Goal: Task Accomplishment & Management: Use online tool/utility

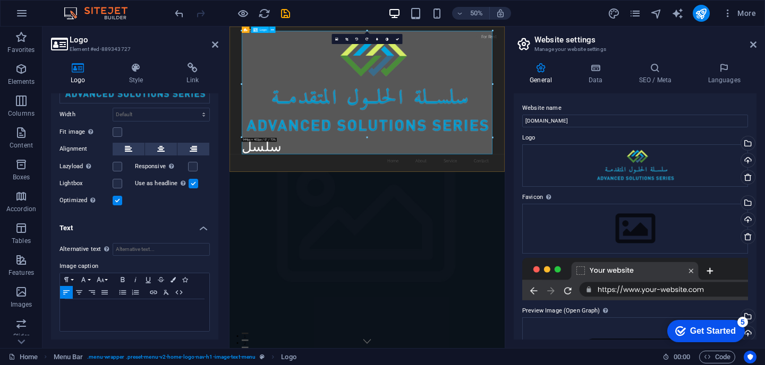
click at [261, 272] on div "سلسل" at bounding box center [504, 158] width 501 height 247
click at [396, 256] on div "سلسل" at bounding box center [504, 158] width 501 height 247
click at [313, 268] on div "سلسل" at bounding box center [504, 158] width 501 height 247
click at [286, 270] on div "سلسل" at bounding box center [504, 158] width 501 height 247
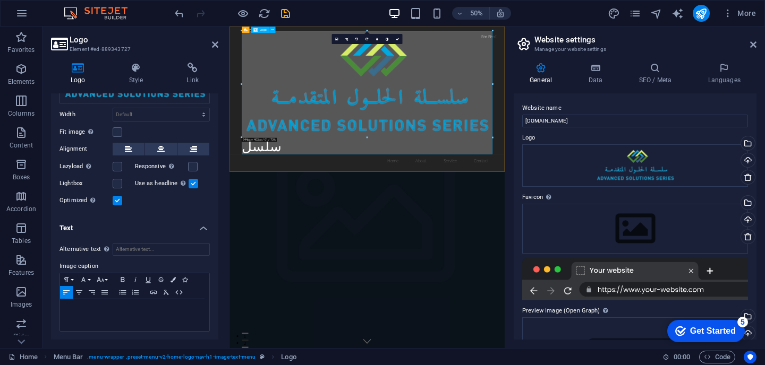
click at [286, 270] on div "سلسل" at bounding box center [504, 158] width 501 height 247
click at [333, 269] on div "سلسل" at bounding box center [504, 158] width 501 height 247
click at [106, 308] on p at bounding box center [134, 310] width 139 height 10
click at [297, 261] on div "سلسل" at bounding box center [504, 158] width 501 height 247
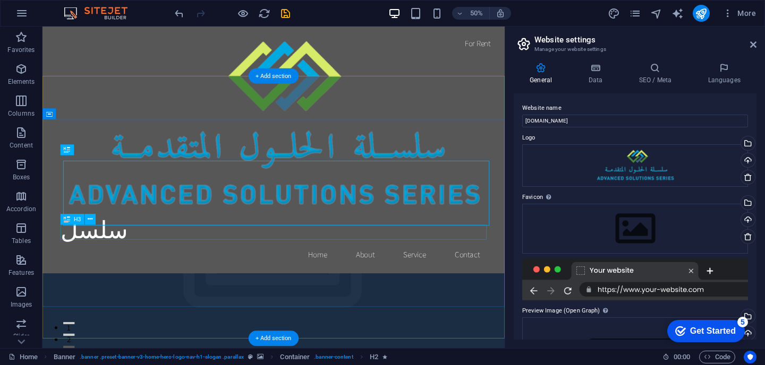
scroll to position [232, 0]
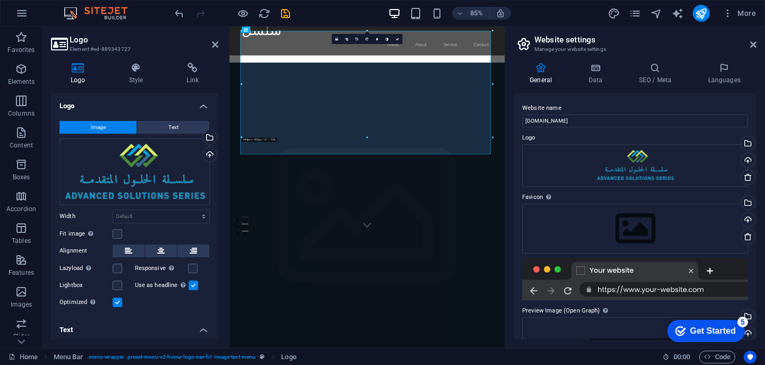
scroll to position [0, 0]
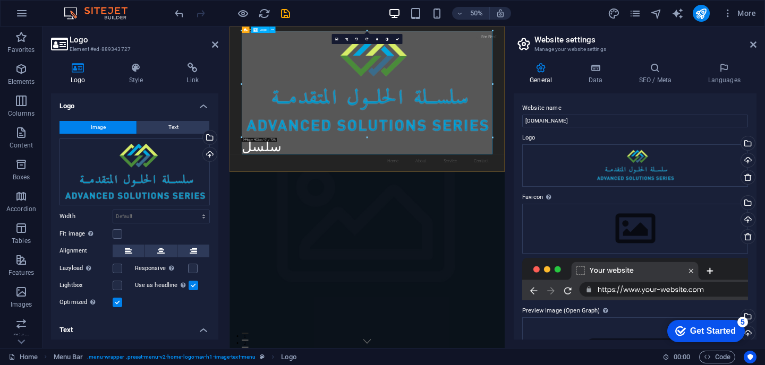
click at [289, 275] on div "سلسل" at bounding box center [504, 158] width 501 height 247
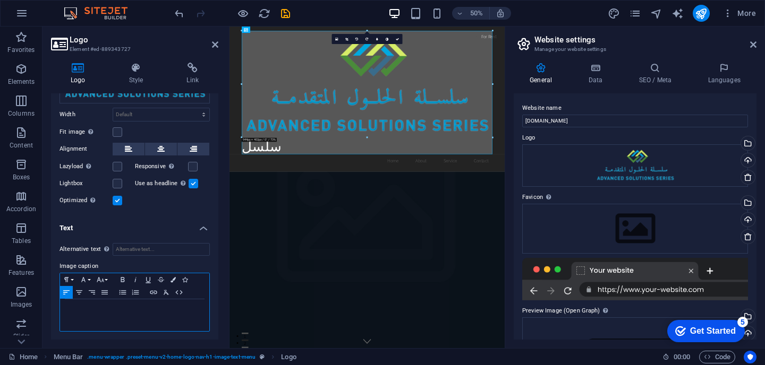
click at [82, 316] on div at bounding box center [134, 315] width 149 height 32
click at [295, 270] on div "سلسل" at bounding box center [504, 158] width 501 height 247
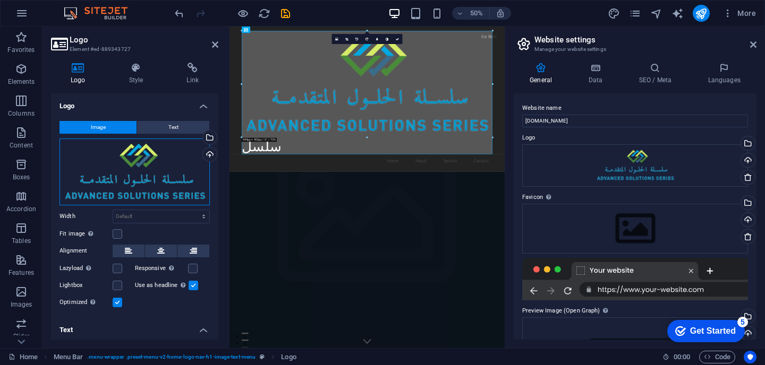
click at [104, 160] on div "Drag files here, click to choose files or select files from Files or our free s…" at bounding box center [134, 172] width 150 height 67
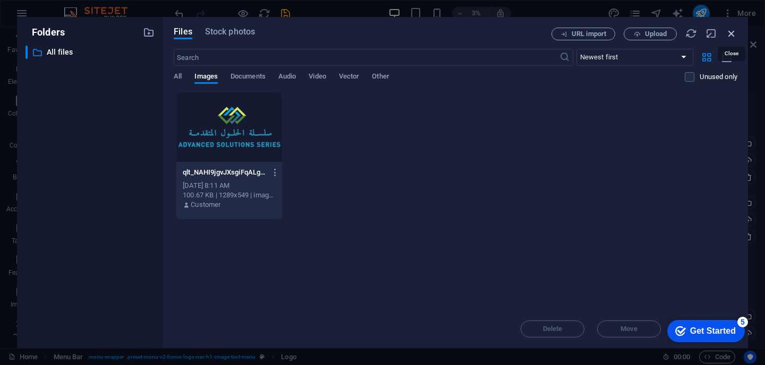
click at [732, 33] on icon "button" at bounding box center [731, 34] width 12 height 12
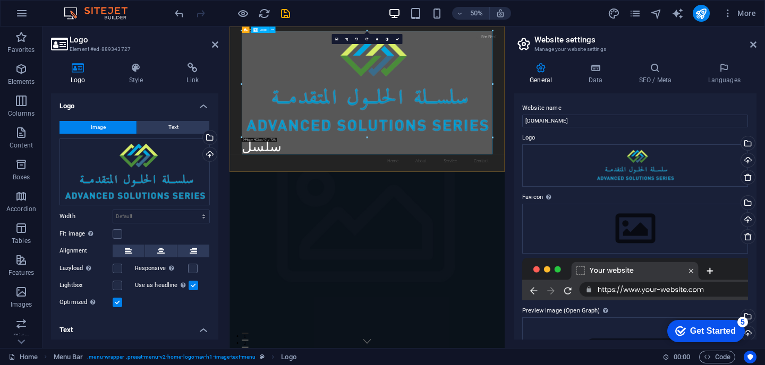
click at [436, 237] on div "سلسل" at bounding box center [504, 158] width 501 height 247
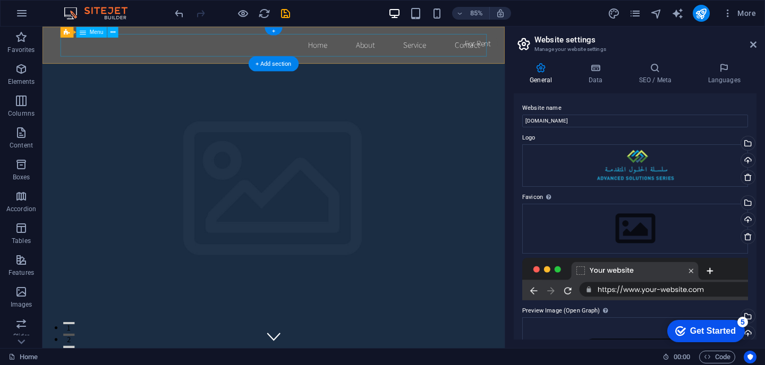
click at [134, 58] on nav "Home About Service Contact" at bounding box center [314, 48] width 501 height 27
select select
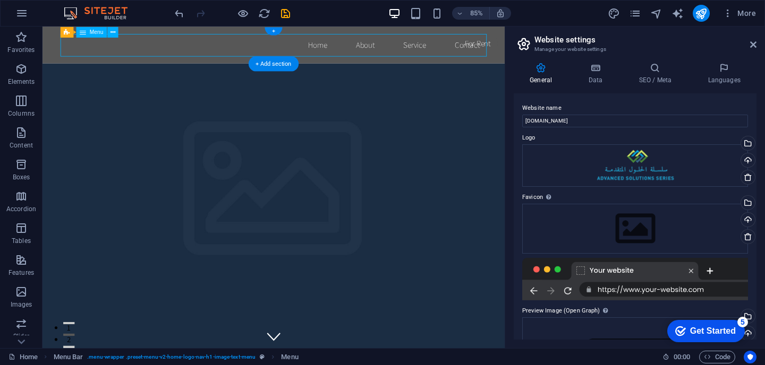
select select
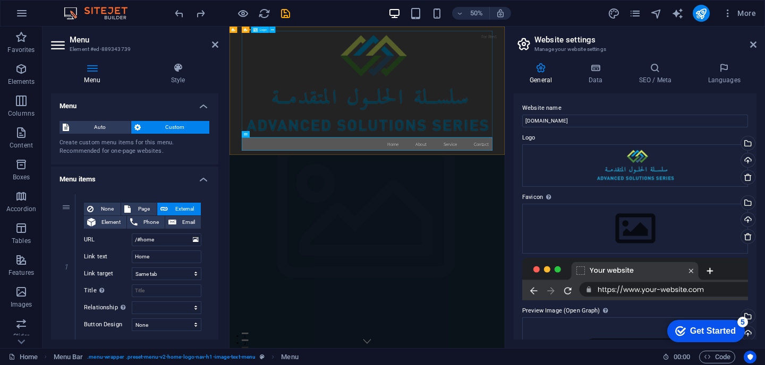
click at [389, 121] on div at bounding box center [504, 141] width 501 height 213
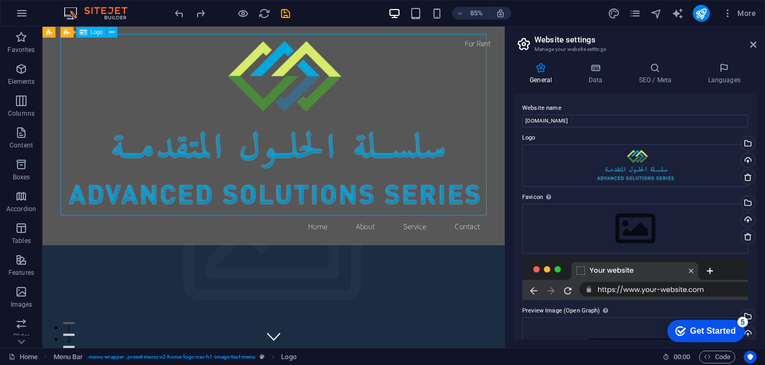
click at [179, 216] on div at bounding box center [314, 141] width 501 height 213
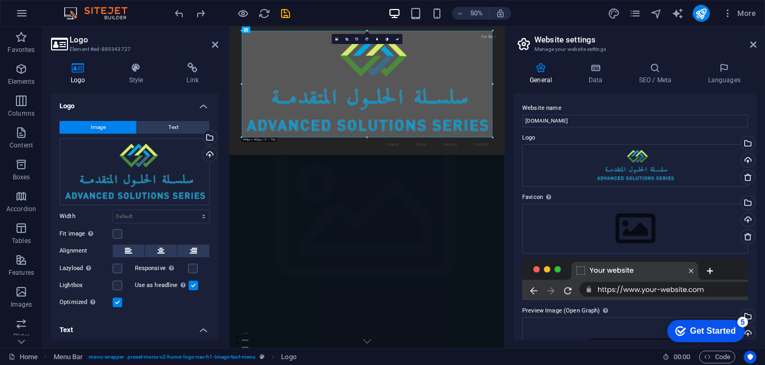
scroll to position [102, 0]
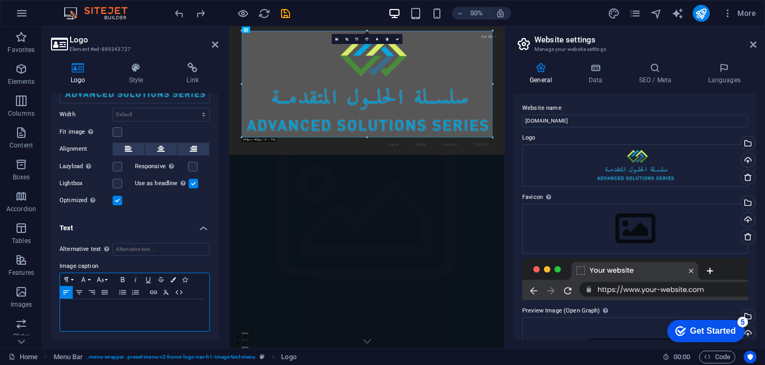
click at [118, 305] on p at bounding box center [134, 310] width 139 height 10
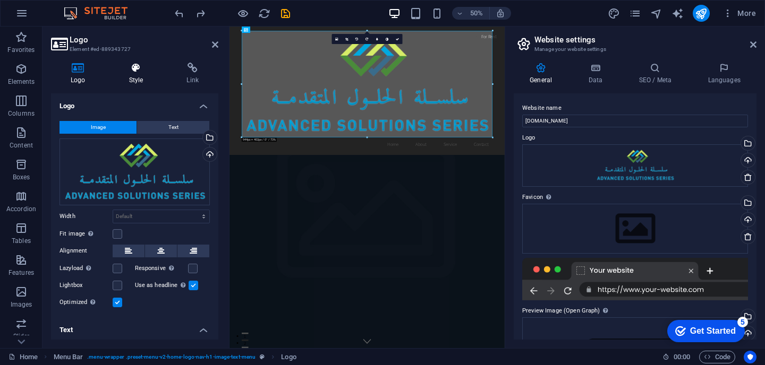
click at [134, 74] on h4 "Style" at bounding box center [138, 74] width 58 height 22
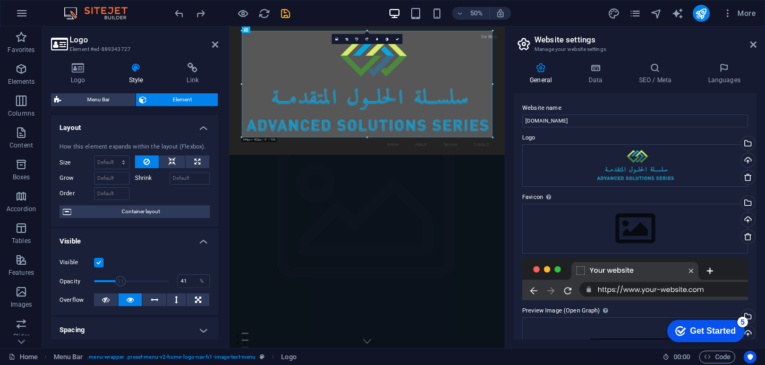
drag, startPoint x: 166, startPoint y: 282, endPoint x: 124, endPoint y: 280, distance: 42.0
click at [124, 280] on span at bounding box center [120, 281] width 11 height 11
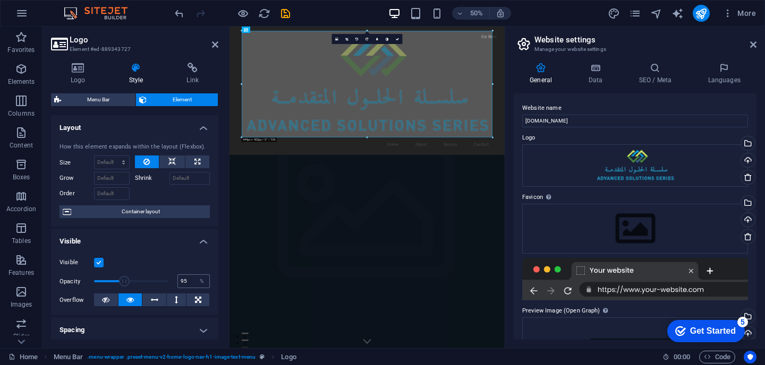
type input "100"
drag, startPoint x: 124, startPoint y: 280, endPoint x: 188, endPoint y: 280, distance: 64.8
click at [191, 280] on div "Opacity 100 %" at bounding box center [134, 281] width 150 height 16
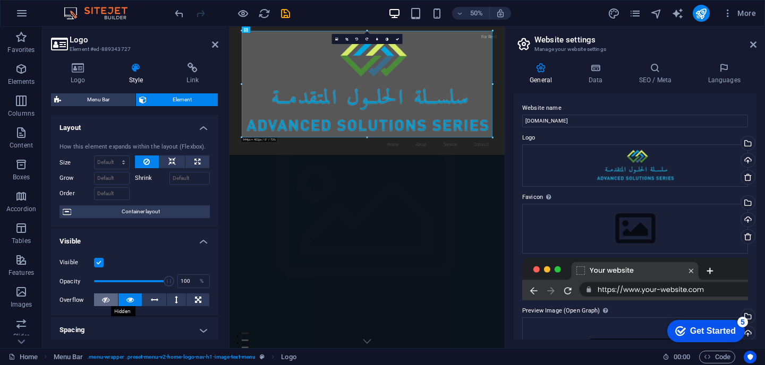
click at [103, 301] on icon at bounding box center [105, 300] width 7 height 13
click at [129, 300] on icon at bounding box center [129, 300] width 7 height 13
click at [162, 302] on button at bounding box center [154, 300] width 24 height 13
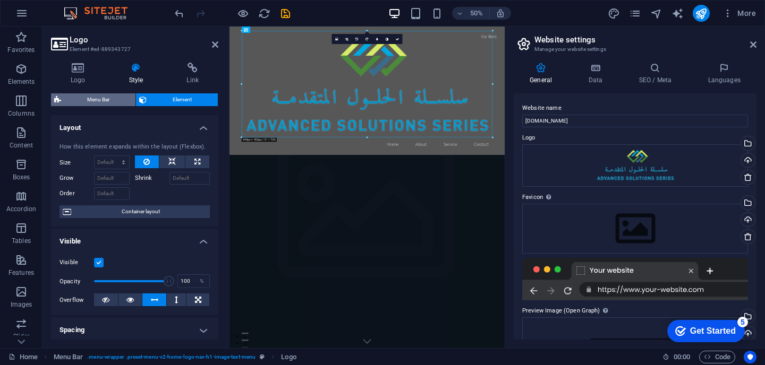
click at [89, 104] on span "Menu Bar" at bounding box center [98, 99] width 68 height 13
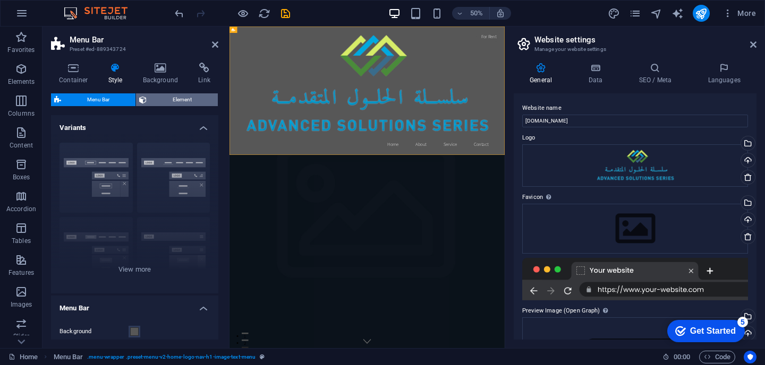
click at [185, 99] on span "Element" at bounding box center [182, 99] width 65 height 13
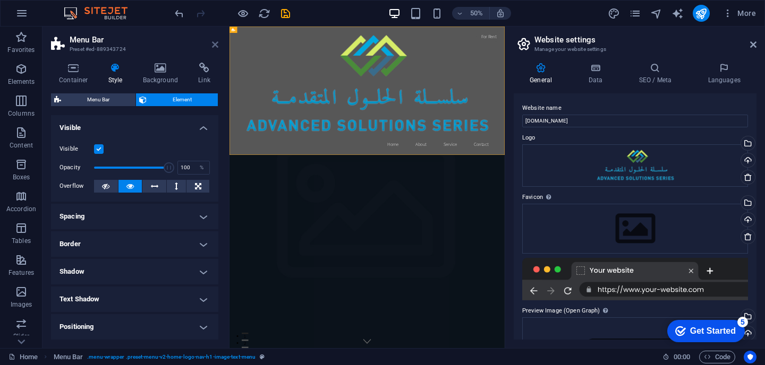
click at [216, 46] on icon at bounding box center [215, 44] width 6 height 8
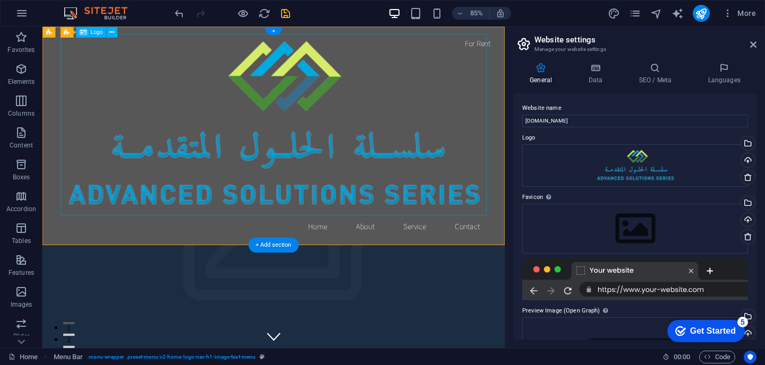
click at [368, 64] on div at bounding box center [314, 141] width 501 height 213
click at [322, 111] on div at bounding box center [314, 141] width 501 height 213
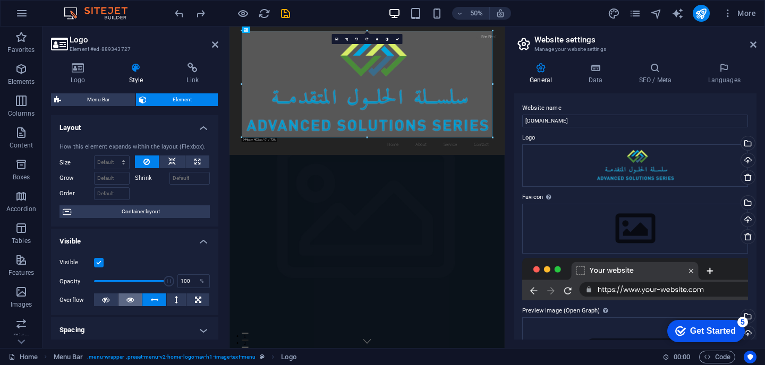
click at [131, 298] on icon at bounding box center [129, 300] width 7 height 13
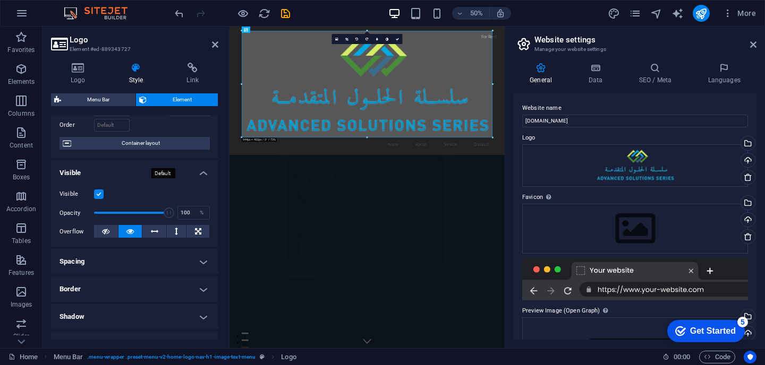
scroll to position [121, 0]
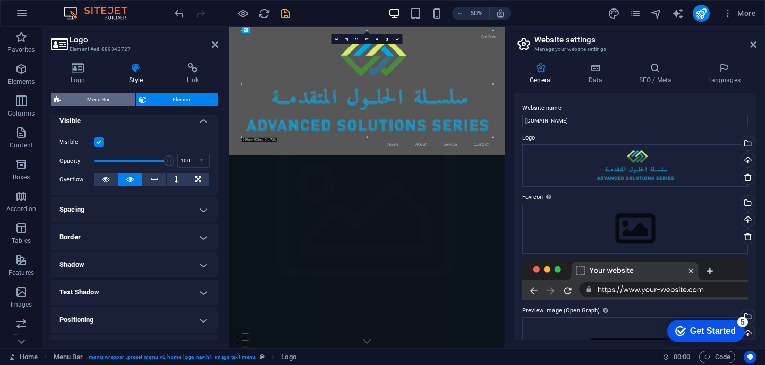
click at [99, 103] on span "Menu Bar" at bounding box center [98, 99] width 68 height 13
select select "rem"
select select "preset-menu-v2-home-logo-nav-h1-image-text-menu"
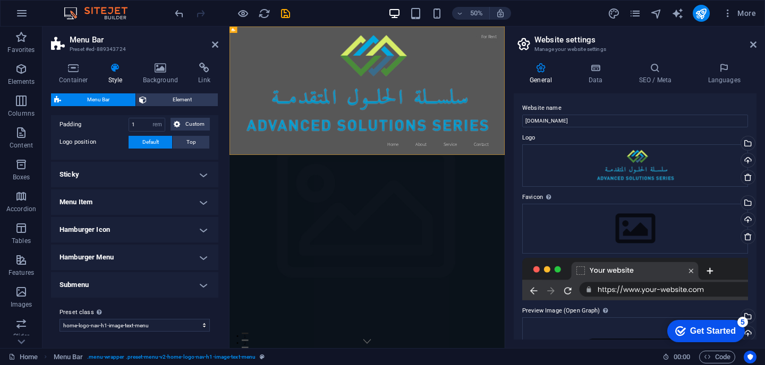
scroll to position [0, 0]
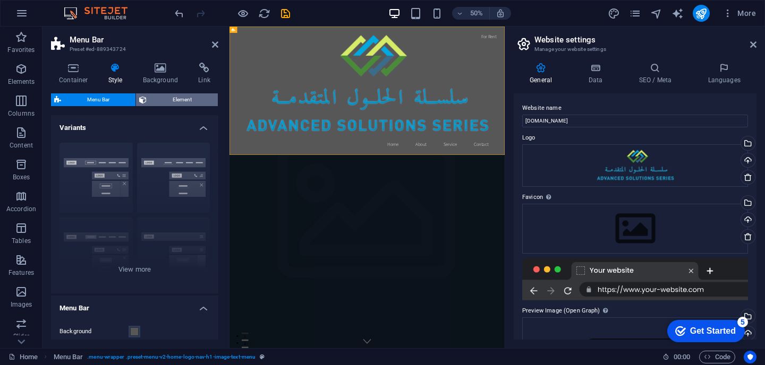
click at [185, 99] on span "Element" at bounding box center [182, 99] width 65 height 13
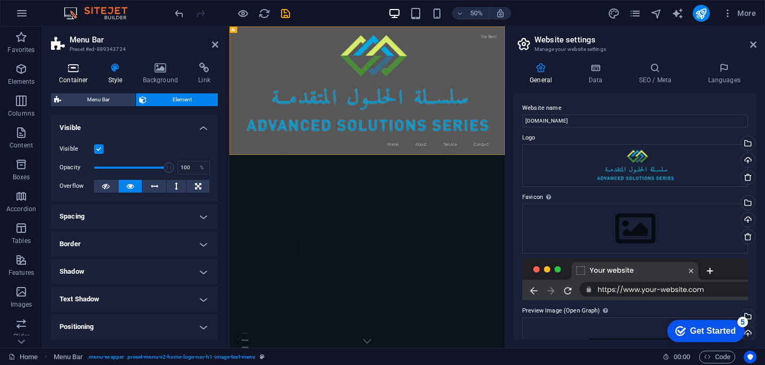
click at [81, 71] on icon at bounding box center [73, 68] width 45 height 11
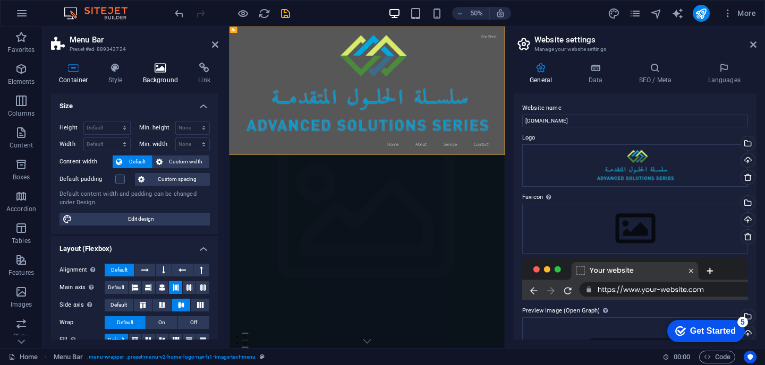
click at [157, 71] on icon at bounding box center [160, 68] width 51 height 11
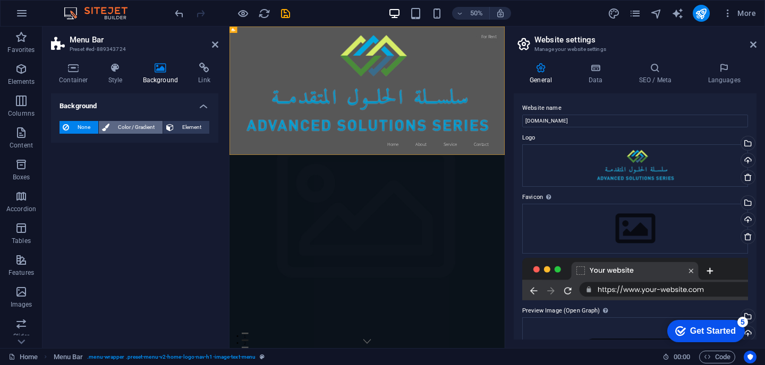
click at [132, 131] on span "Color / Gradient" at bounding box center [136, 127] width 47 height 13
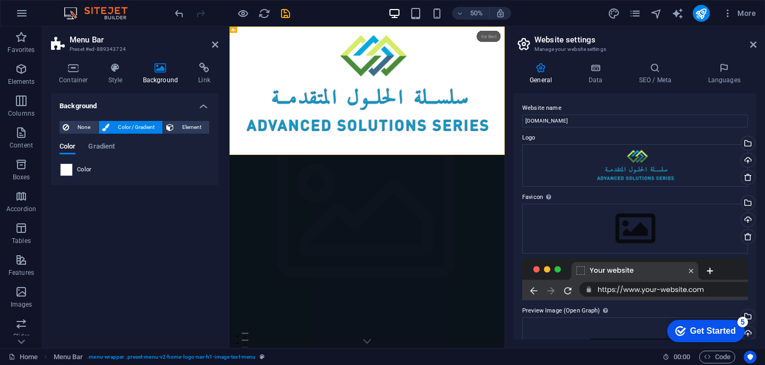
click at [66, 168] on span at bounding box center [67, 170] width 12 height 12
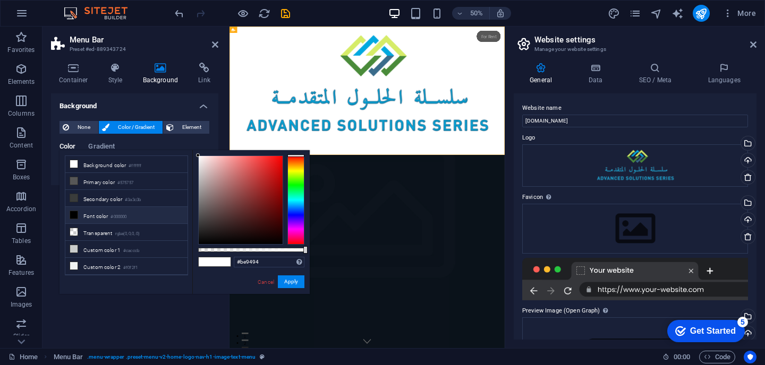
click at [217, 178] on div at bounding box center [241, 200] width 84 height 88
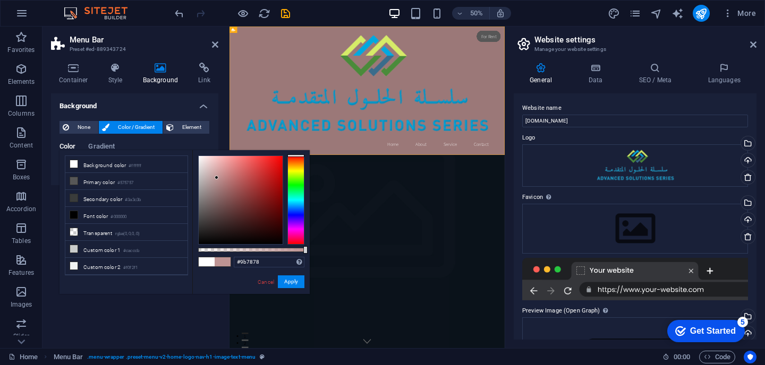
click at [217, 190] on div at bounding box center [241, 200] width 84 height 88
click at [248, 190] on div at bounding box center [241, 200] width 84 height 88
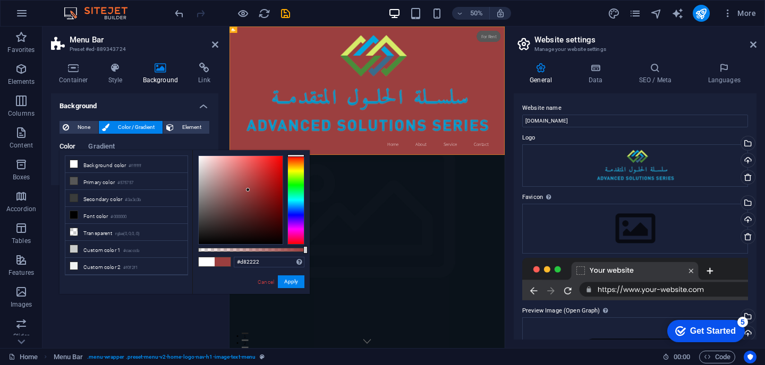
click at [269, 169] on div at bounding box center [241, 200] width 84 height 88
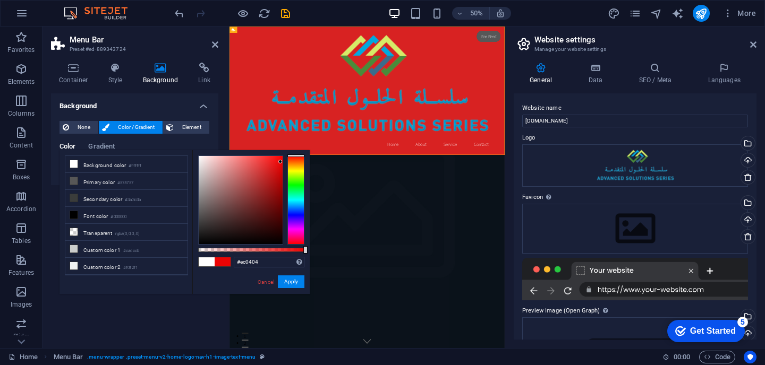
click at [280, 162] on div at bounding box center [241, 200] width 84 height 88
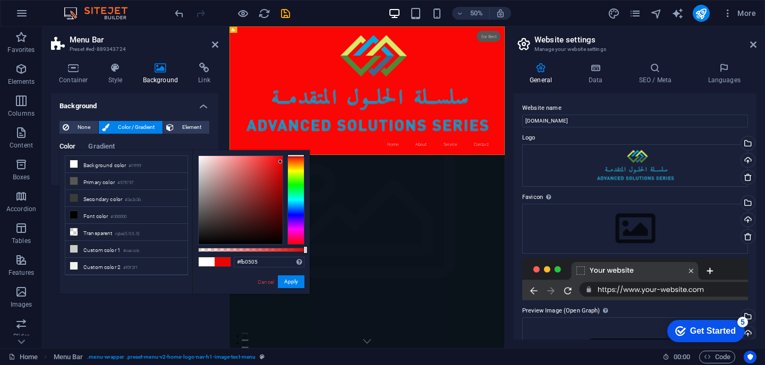
click at [280, 157] on div at bounding box center [241, 200] width 84 height 88
click at [273, 189] on div at bounding box center [241, 200] width 84 height 88
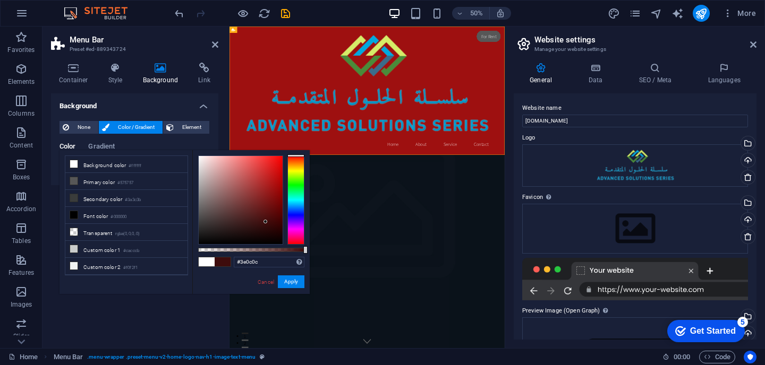
click at [265, 222] on div at bounding box center [241, 200] width 84 height 88
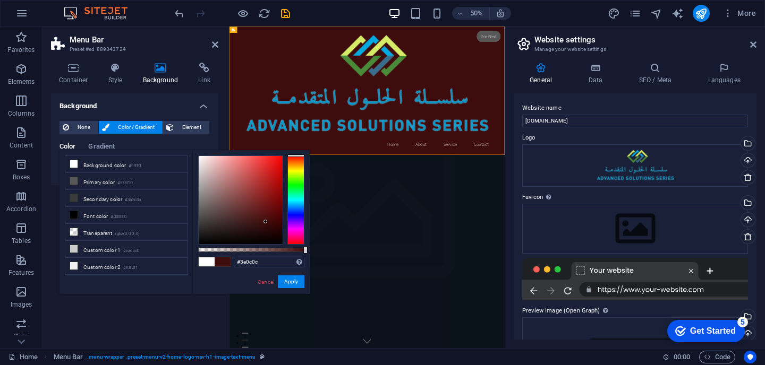
click at [190, 237] on div "less Background color #ffffff Primary color #575757 Secondary color #3a3c3b Fon…" at bounding box center [184, 222] width 250 height 144
click at [193, 217] on div "#3e0c0c Supported formats #0852ed rgb(8, 82, 237) rgba(8, 82, 237, 90%) hsv(221…" at bounding box center [250, 299] width 117 height 298
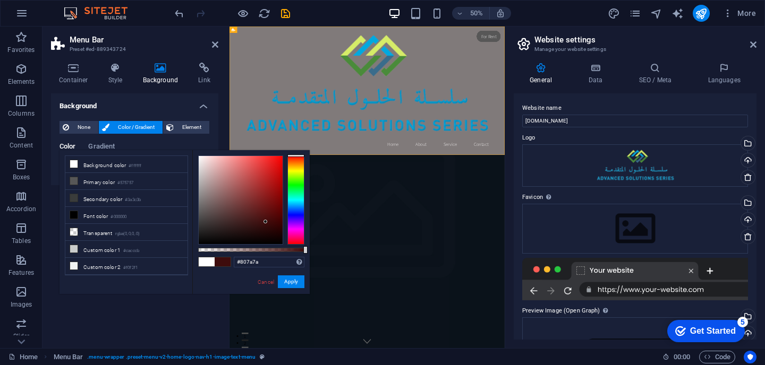
click at [202, 199] on div at bounding box center [241, 200] width 84 height 88
click at [202, 199] on div at bounding box center [202, 199] width 4 height 4
click at [296, 185] on div at bounding box center [295, 200] width 17 height 89
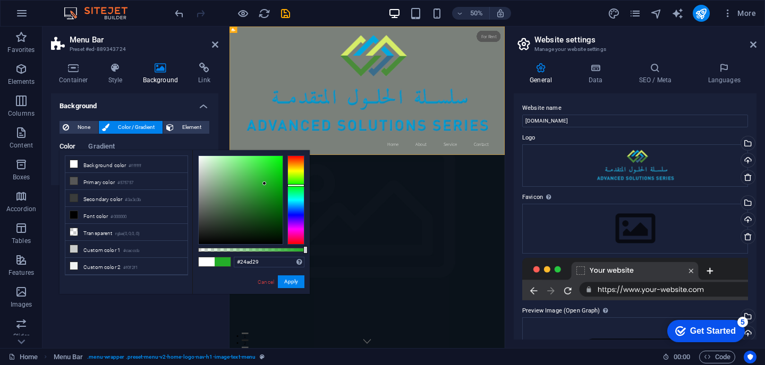
click at [264, 184] on div at bounding box center [241, 200] width 84 height 88
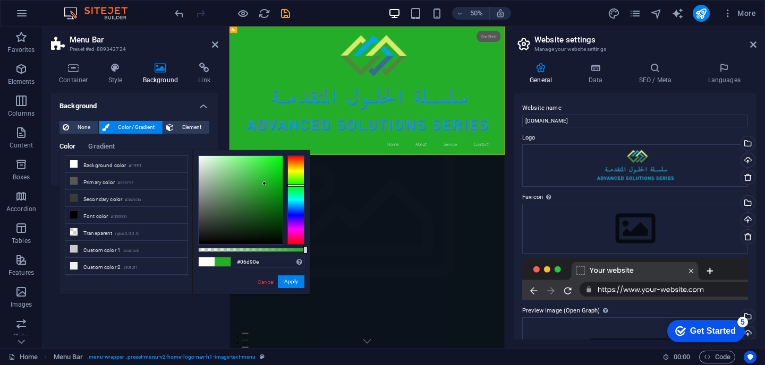
click at [280, 168] on div at bounding box center [241, 200] width 84 height 88
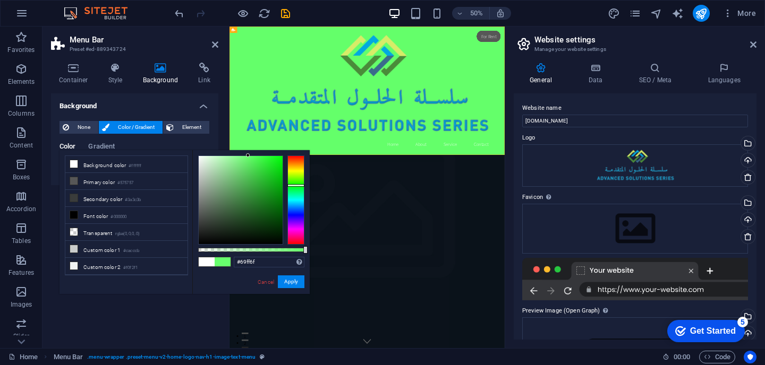
drag, startPoint x: 280, startPoint y: 166, endPoint x: 247, endPoint y: 152, distance: 35.7
click at [247, 152] on div "#69ff6f Supported formats #0852ed rgb(8, 82, 237) rgba(8, 82, 237, 90%) hsv(221…" at bounding box center [250, 299] width 117 height 298
drag, startPoint x: 247, startPoint y: 152, endPoint x: 263, endPoint y: 235, distance: 84.8
click at [263, 235] on div "#69ff6f Supported formats #0852ed rgb(8, 82, 237) rgba(8, 82, 237, 90%) hsv(221…" at bounding box center [250, 299] width 117 height 298
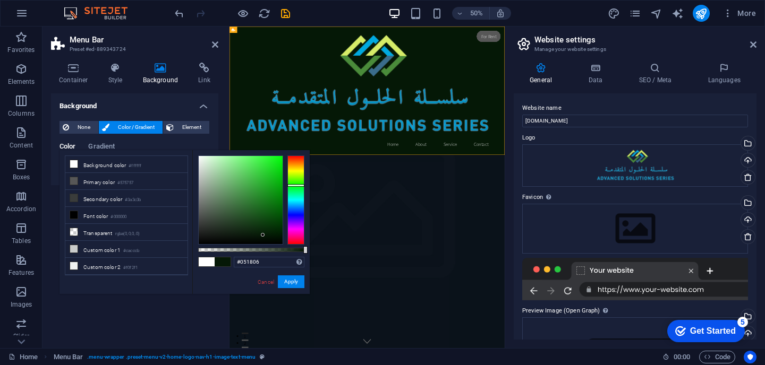
click at [263, 235] on div at bounding box center [241, 200] width 84 height 88
click at [248, 231] on div at bounding box center [241, 200] width 84 height 88
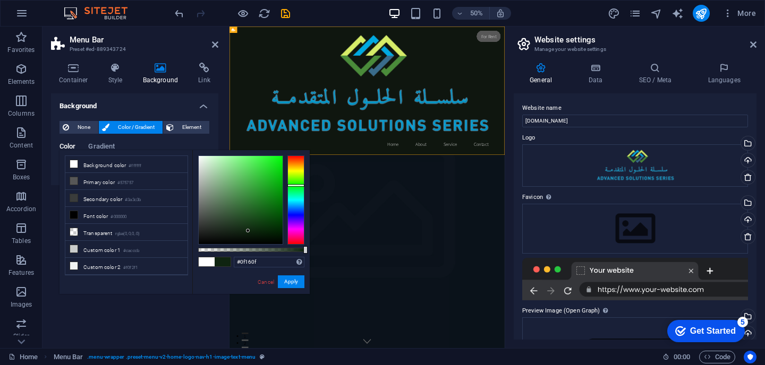
click at [226, 236] on div at bounding box center [241, 200] width 84 height 88
type input "#020602"
click at [246, 242] on div at bounding box center [241, 200] width 84 height 88
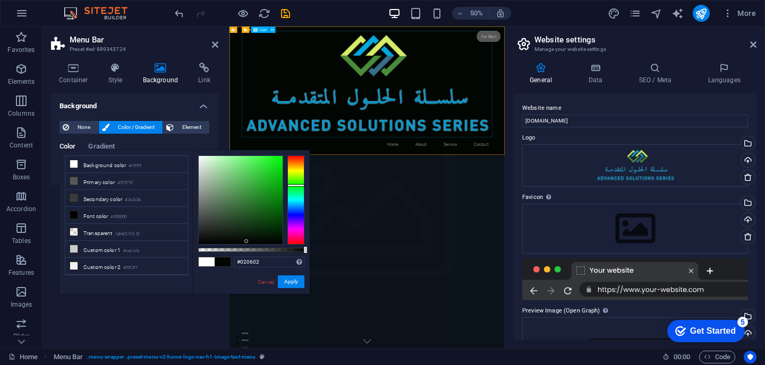
click at [265, 29] on span "Logo" at bounding box center [263, 29] width 7 height 3
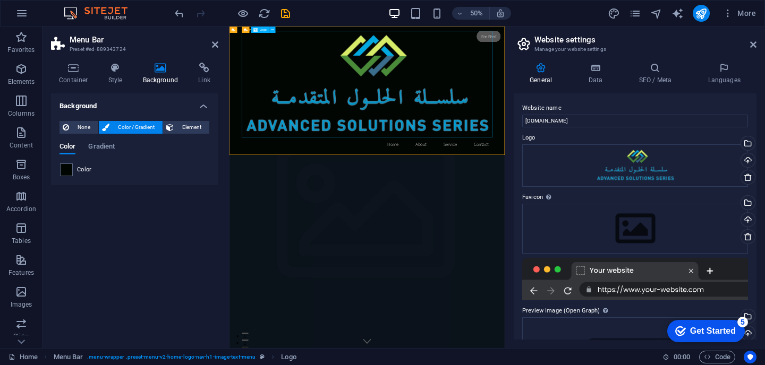
click at [265, 29] on span "Logo" at bounding box center [263, 29] width 7 height 3
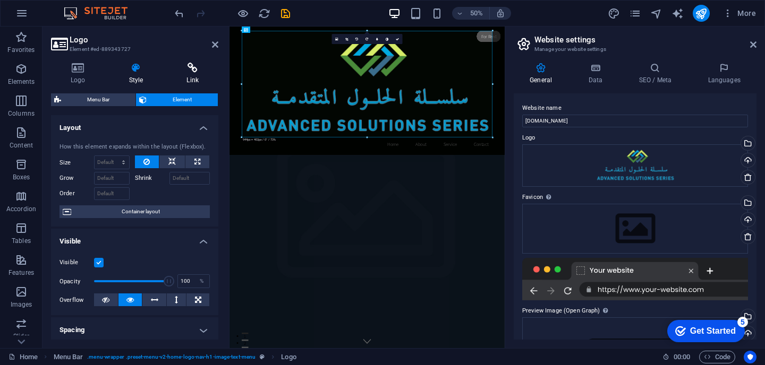
click at [194, 66] on icon at bounding box center [192, 68] width 51 height 11
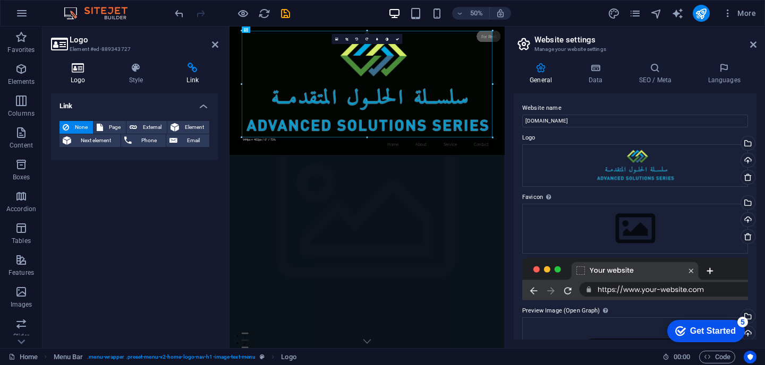
click at [80, 73] on h4 "Logo" at bounding box center [80, 74] width 58 height 22
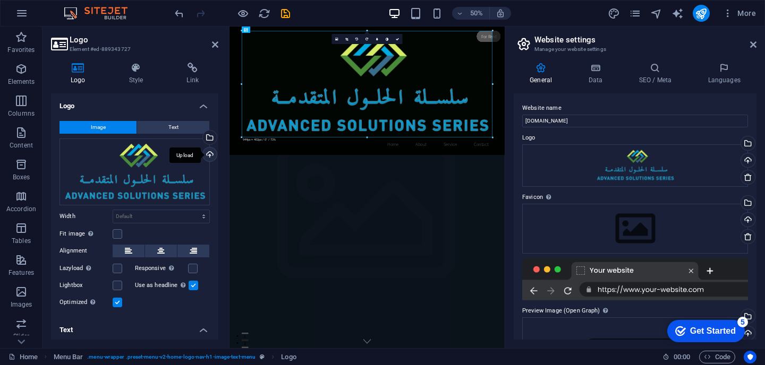
click at [207, 153] on div "Upload" at bounding box center [209, 156] width 16 height 16
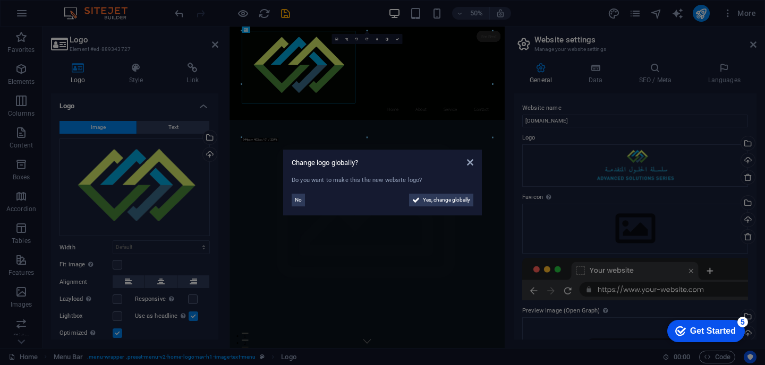
click at [329, 89] on aside "Change logo globally? Do you want to make this the new website logo? No Yes, ch…" at bounding box center [382, 182] width 765 height 365
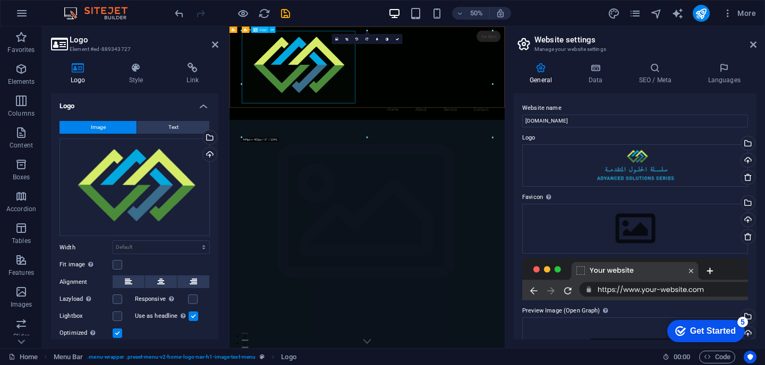
click at [461, 145] on div at bounding box center [504, 106] width 501 height 143
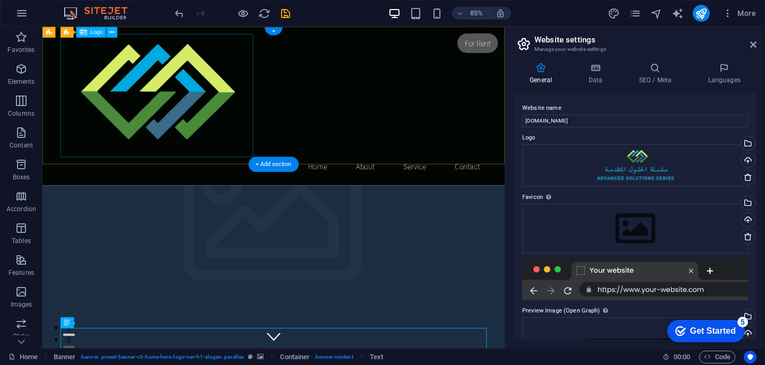
click at [205, 128] on div at bounding box center [314, 106] width 501 height 143
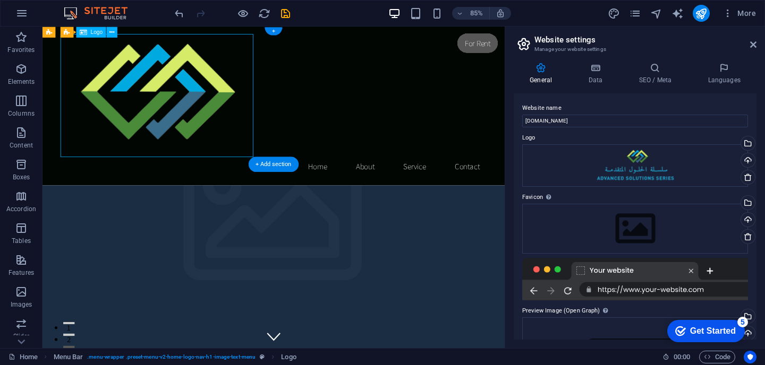
click at [205, 128] on div at bounding box center [314, 106] width 501 height 143
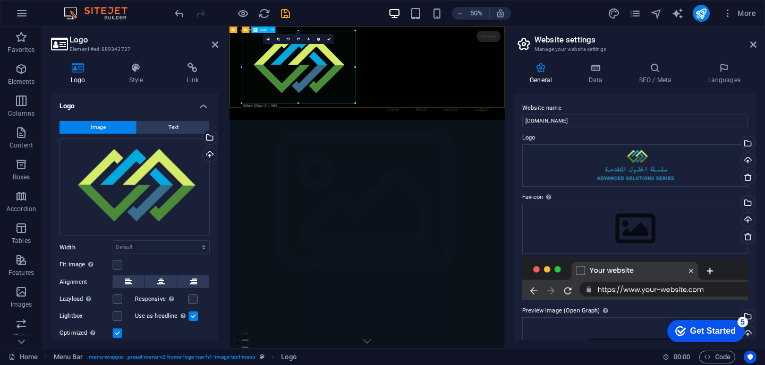
click at [333, 122] on div at bounding box center [504, 106] width 501 height 143
click at [208, 152] on div "Upload" at bounding box center [209, 156] width 16 height 16
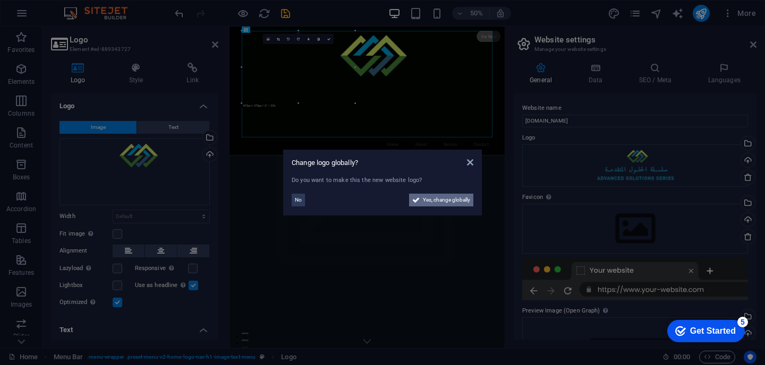
click at [427, 200] on span "Yes, change globally" at bounding box center [446, 200] width 47 height 13
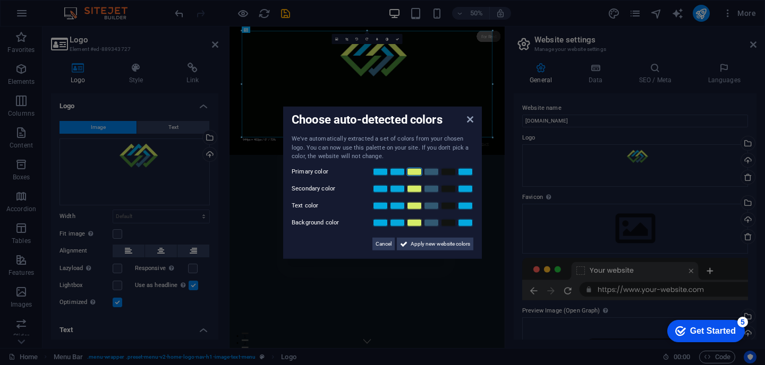
click at [410, 173] on link at bounding box center [414, 171] width 16 height 8
click at [470, 191] on link at bounding box center [465, 188] width 16 height 8
click at [432, 171] on link at bounding box center [431, 171] width 16 height 8
click at [416, 172] on link at bounding box center [414, 171] width 16 height 8
click at [427, 205] on link at bounding box center [431, 205] width 16 height 8
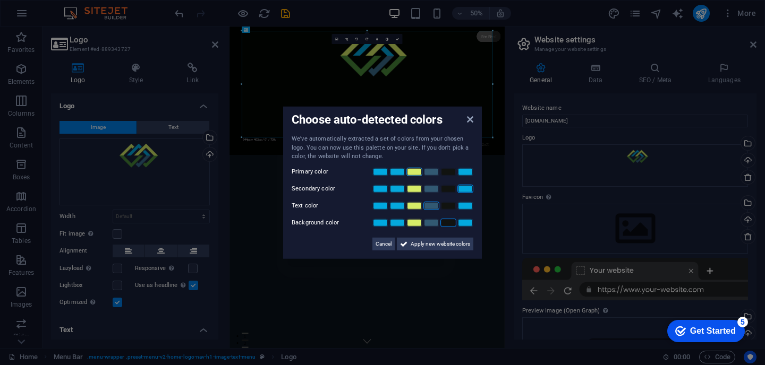
click at [446, 224] on link at bounding box center [448, 222] width 16 height 8
click at [432, 225] on link at bounding box center [431, 222] width 16 height 8
click at [417, 205] on link at bounding box center [414, 205] width 16 height 8
click at [465, 207] on link at bounding box center [465, 205] width 16 height 8
click at [382, 208] on link at bounding box center [380, 205] width 16 height 8
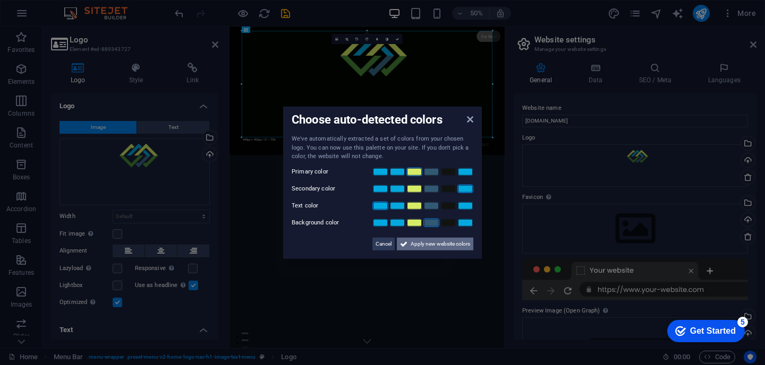
click at [423, 246] on span "Apply new website colors" at bounding box center [439, 243] width 59 height 13
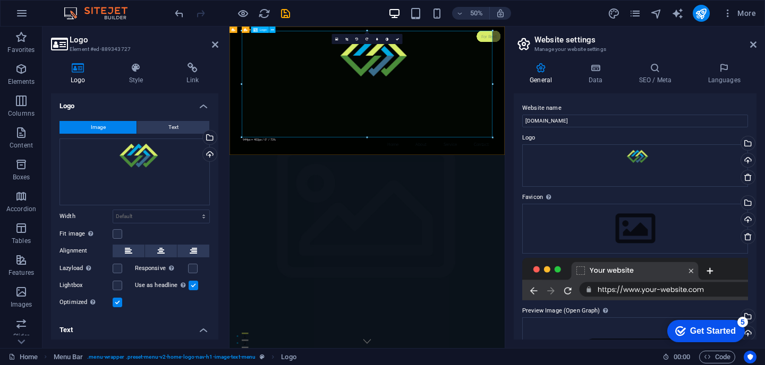
click at [521, 170] on div at bounding box center [504, 141] width 501 height 213
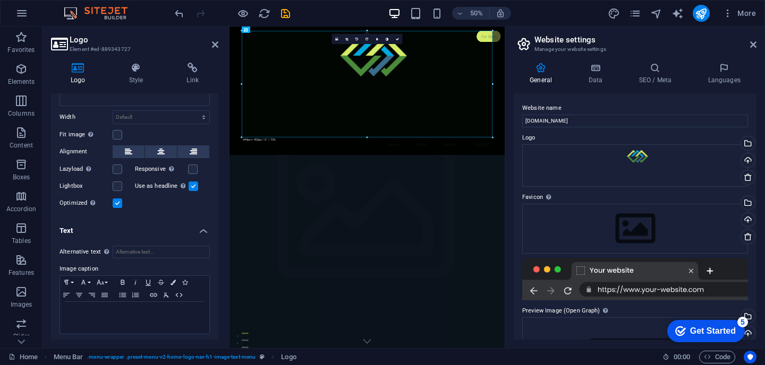
scroll to position [102, 0]
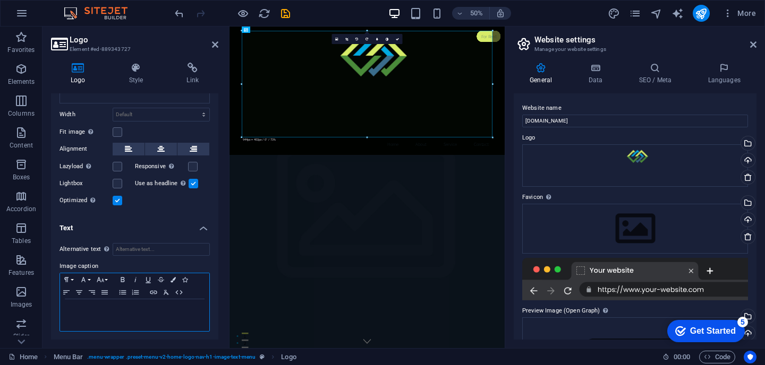
click at [97, 314] on div at bounding box center [134, 315] width 149 height 32
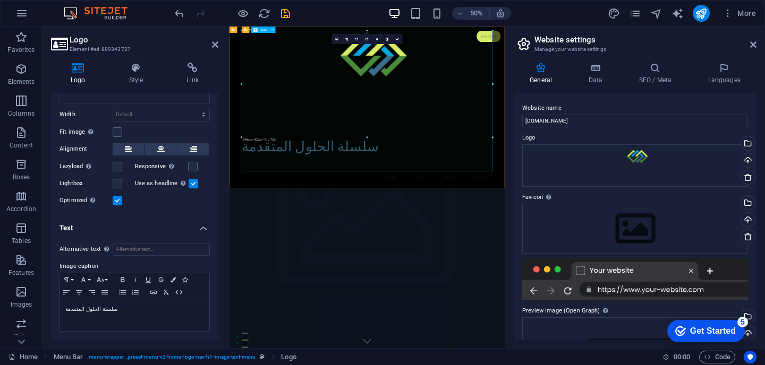
click at [544, 123] on div "سلسلة الحلول المتقدمة" at bounding box center [504, 175] width 501 height 281
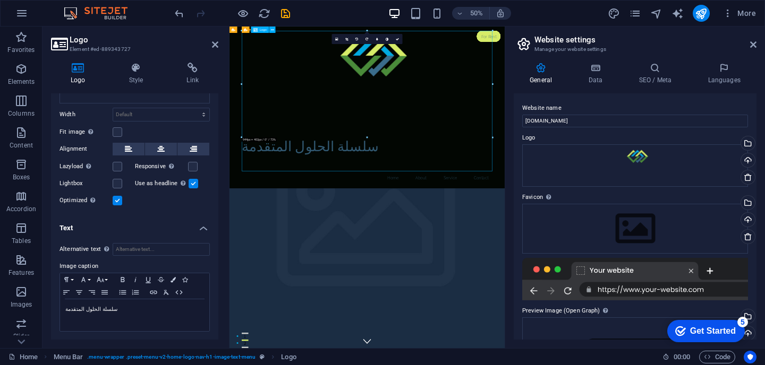
drag, startPoint x: 432, startPoint y: 267, endPoint x: 439, endPoint y: 167, distance: 99.5
click at [439, 167] on div "سلسلة الحلول المتقدمة" at bounding box center [504, 175] width 501 height 281
drag, startPoint x: 242, startPoint y: 138, endPoint x: 242, endPoint y: 119, distance: 18.6
drag, startPoint x: 272, startPoint y: 257, endPoint x: 273, endPoint y: 208, distance: 48.9
click at [273, 208] on div "سلسلة الحلول المتقدمة" at bounding box center [504, 175] width 501 height 281
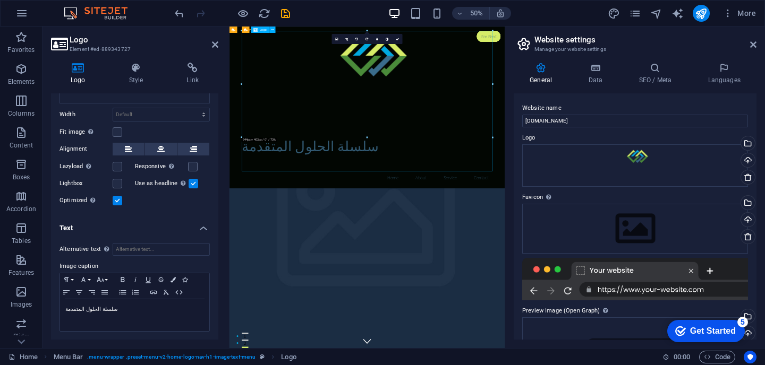
drag, startPoint x: 504, startPoint y: 251, endPoint x: 504, endPoint y: 209, distance: 41.9
click at [504, 209] on div "سلسلة الحلول المتقدمة" at bounding box center [504, 175] width 501 height 281
click at [505, 252] on div "سلسلة الحلول المتقدمة" at bounding box center [504, 175] width 501 height 281
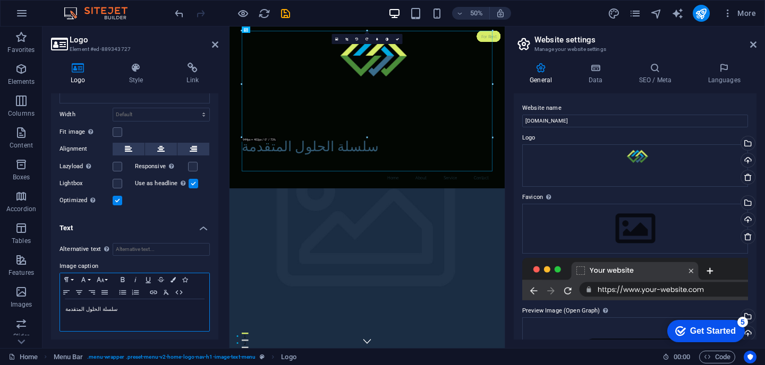
click at [93, 320] on p at bounding box center [134, 319] width 139 height 10
click at [80, 307] on p "سلسلة الحلول المتقدمة" at bounding box center [134, 310] width 139 height 10
copy p "سلسلة الحلول المتقدمة"
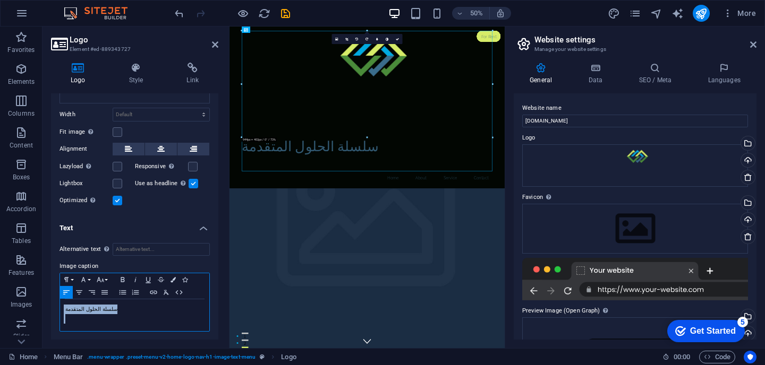
click at [93, 321] on p at bounding box center [134, 319] width 139 height 10
click at [111, 319] on p "Advanced Solutions Series" at bounding box center [134, 319] width 139 height 10
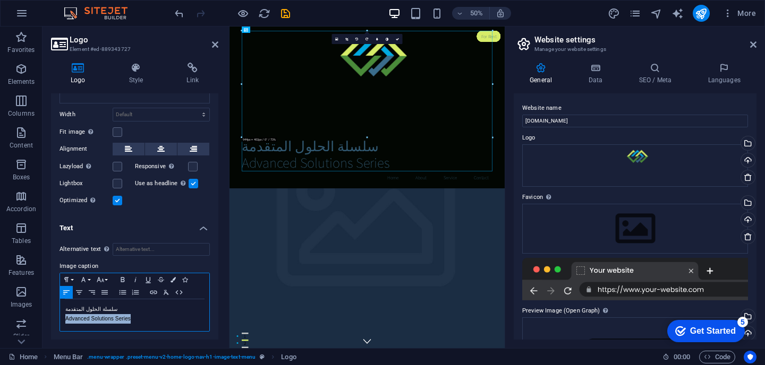
click at [111, 319] on p "Advanced Solutions Series" at bounding box center [134, 319] width 139 height 10
click at [78, 292] on icon "button" at bounding box center [79, 292] width 13 height 8
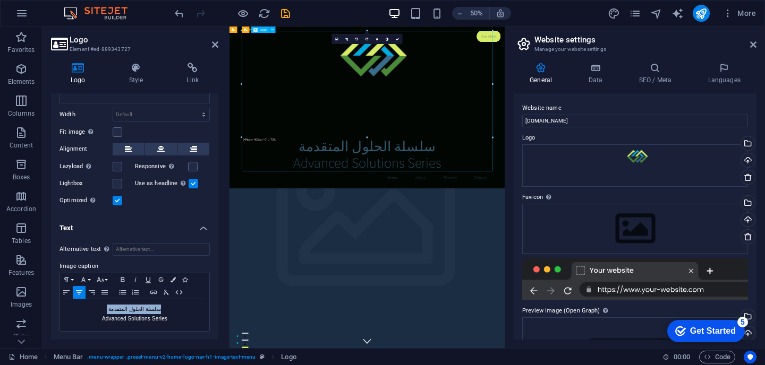
drag, startPoint x: 503, startPoint y: 251, endPoint x: 504, endPoint y: 147, distance: 104.1
click at [504, 147] on div "سلسلة الحلول المتقدمة Advanced Solutions Series" at bounding box center [504, 175] width 501 height 281
drag, startPoint x: 509, startPoint y: 254, endPoint x: 509, endPoint y: 240, distance: 13.8
click at [509, 240] on div "سلسلة الحلول المتقدمة Advanced Solutions Series" at bounding box center [504, 175] width 501 height 281
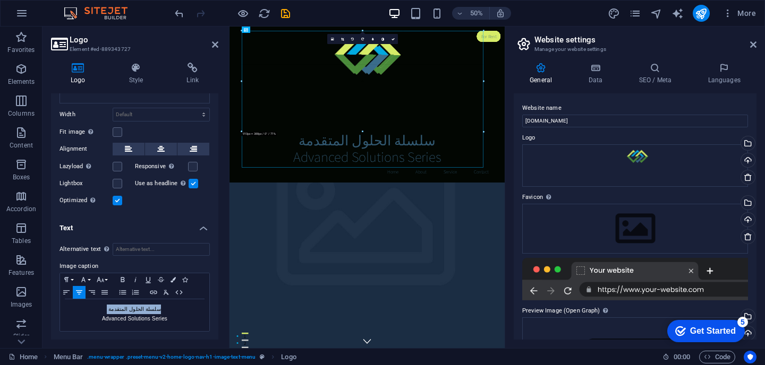
drag, startPoint x: 493, startPoint y: 84, endPoint x: 463, endPoint y: 47, distance: 47.3
type input "895"
select select "px"
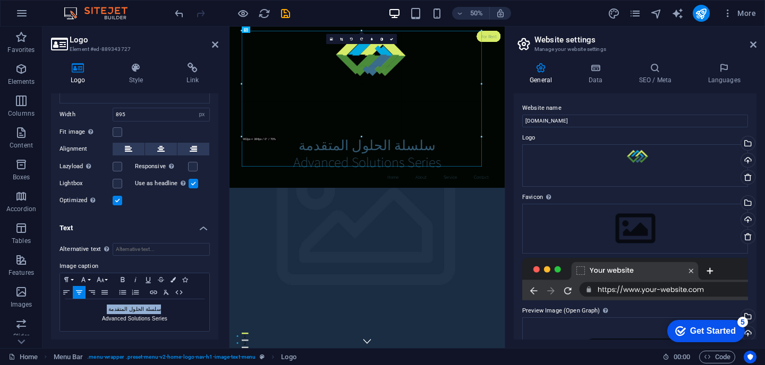
drag, startPoint x: 478, startPoint y: 78, endPoint x: 500, endPoint y: 86, distance: 23.7
type input "922"
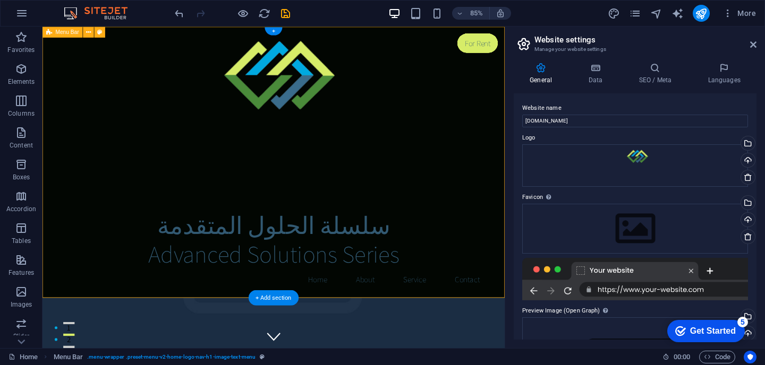
drag, startPoint x: 559, startPoint y: 138, endPoint x: 503, endPoint y: 81, distance: 79.2
click at [503, 81] on div "سلسلة الحلول المتقدمة Advanced Solutions Series Home About Service Contact" at bounding box center [314, 186] width 544 height 319
click at [307, 156] on div "سلسلة الحلول المتقدمة Advanced Solutions Series" at bounding box center [314, 173] width 501 height 276
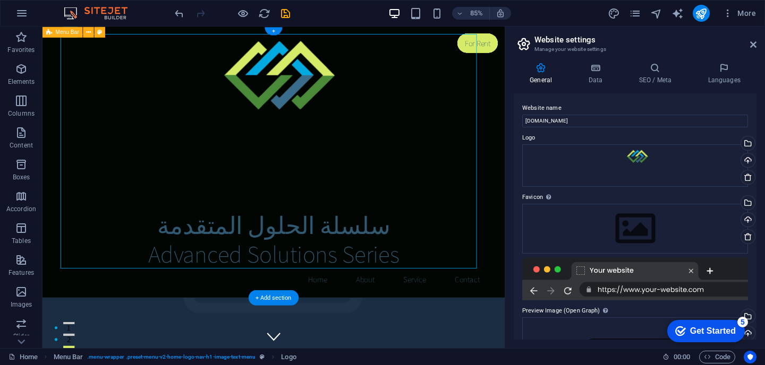
click at [128, 190] on div "سلسلة الحلول المتقدمة Advanced Solutions Series" at bounding box center [314, 173] width 501 height 276
select select "px"
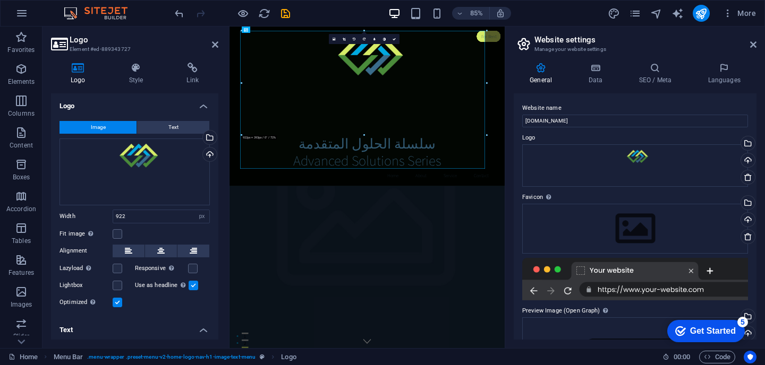
click at [115, 165] on div "Drag files here, click to choose files or select files from Files or our free s…" at bounding box center [134, 172] width 150 height 67
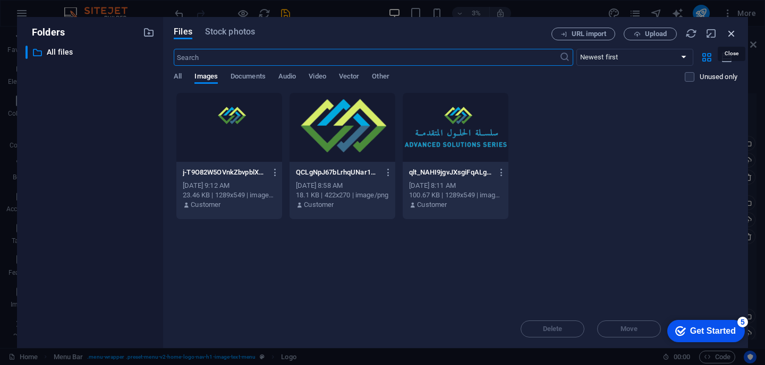
click at [734, 35] on icon "button" at bounding box center [731, 34] width 12 height 12
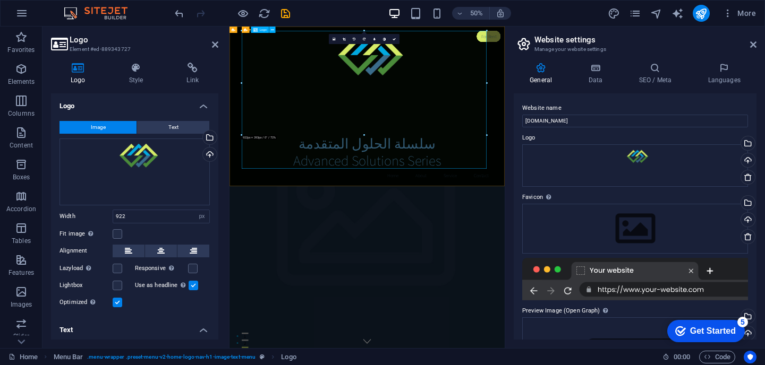
click at [295, 250] on div "سلسلة الحلول المتقدمة Advanced Solutions Series" at bounding box center [504, 173] width 501 height 276
click at [536, 272] on div "سلسلة الحلول المتقدمة Advanced Solutions Series" at bounding box center [504, 173] width 501 height 276
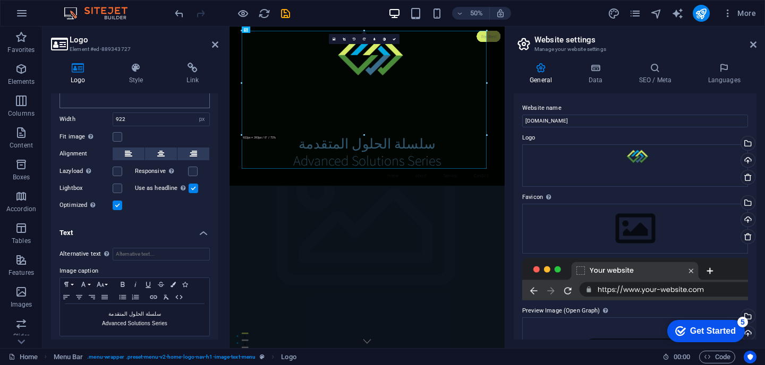
scroll to position [102, 0]
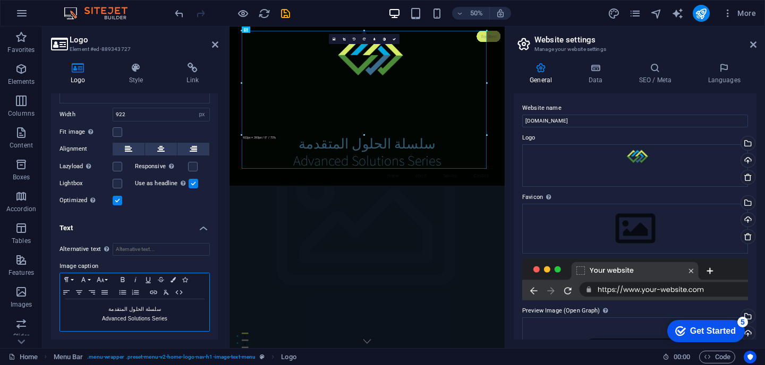
click at [88, 319] on p "Advanced Solutions Series" at bounding box center [134, 319] width 139 height 10
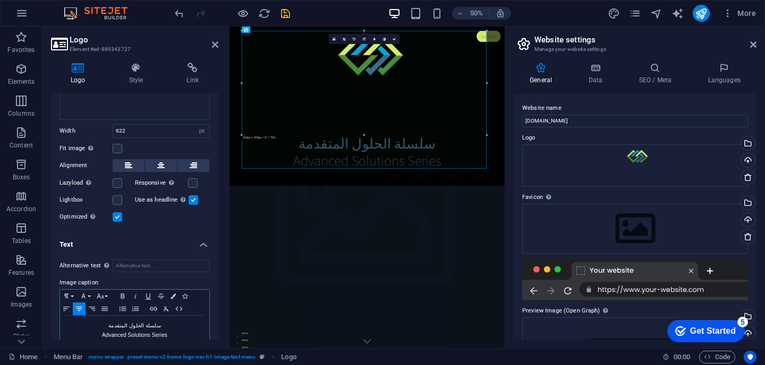
scroll to position [82, 0]
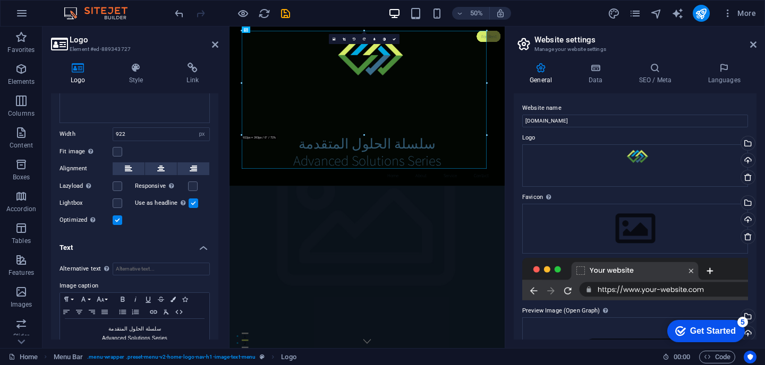
click at [113, 219] on label at bounding box center [118, 221] width 10 height 10
click at [0, 0] on input "Optimized Images are compressed to improve page speed." at bounding box center [0, 0] width 0 height 0
click at [116, 220] on label at bounding box center [118, 221] width 10 height 10
click at [0, 0] on input "Optimized Images are compressed to improve page speed." at bounding box center [0, 0] width 0 height 0
click at [116, 220] on label at bounding box center [118, 221] width 10 height 10
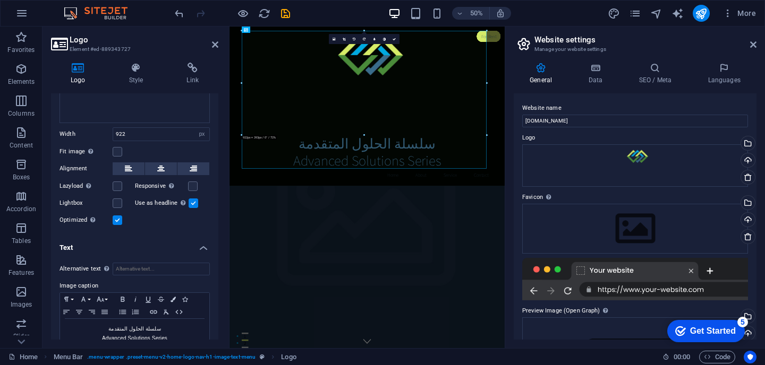
click at [0, 0] on input "Optimized Images are compressed to improve page speed." at bounding box center [0, 0] width 0 height 0
click at [116, 220] on label at bounding box center [118, 221] width 10 height 10
click at [0, 0] on input "Optimized Images are compressed to improve page speed." at bounding box center [0, 0] width 0 height 0
click at [192, 202] on label at bounding box center [193, 204] width 10 height 10
click at [0, 0] on input "Use as headline The image will be wrapped in an H1 headline tag. Useful for giv…" at bounding box center [0, 0] width 0 height 0
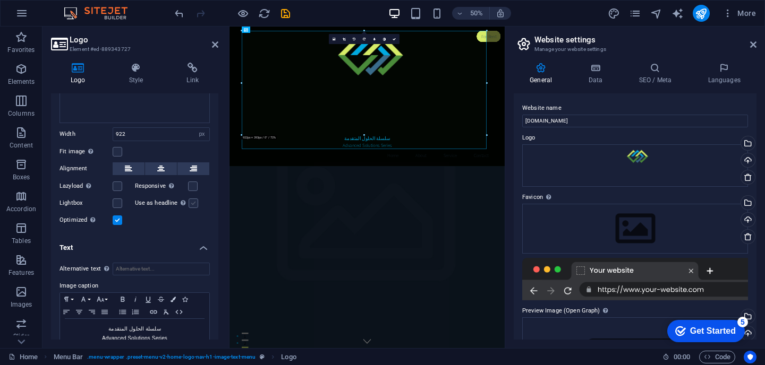
click at [192, 202] on label at bounding box center [193, 204] width 10 height 10
click at [0, 0] on input "Use as headline The image will be wrapped in an H1 headline tag. Useful for giv…" at bounding box center [0, 0] width 0 height 0
click at [192, 203] on label at bounding box center [193, 204] width 10 height 10
click at [0, 0] on input "Use as headline The image will be wrapped in an H1 headline tag. Useful for giv…" at bounding box center [0, 0] width 0 height 0
click at [192, 203] on label at bounding box center [193, 204] width 10 height 10
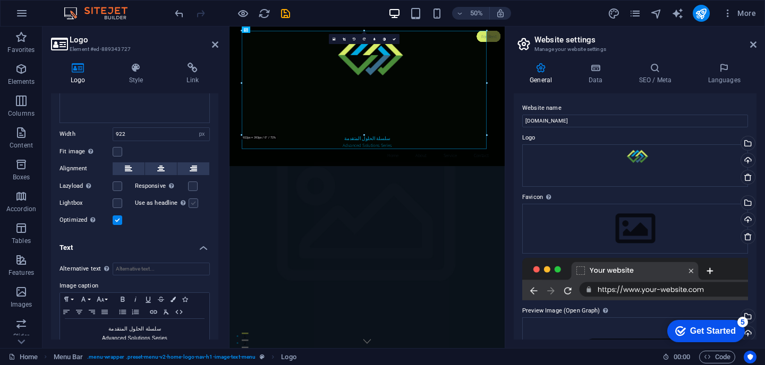
click at [0, 0] on input "Use as headline The image will be wrapped in an H1 headline tag. Useful for giv…" at bounding box center [0, 0] width 0 height 0
click at [192, 203] on label at bounding box center [193, 204] width 10 height 10
click at [0, 0] on input "Use as headline The image will be wrapped in an H1 headline tag. Useful for giv…" at bounding box center [0, 0] width 0 height 0
click at [192, 203] on label at bounding box center [193, 204] width 10 height 10
click at [0, 0] on input "Use as headline The image will be wrapped in an H1 headline tag. Useful for giv…" at bounding box center [0, 0] width 0 height 0
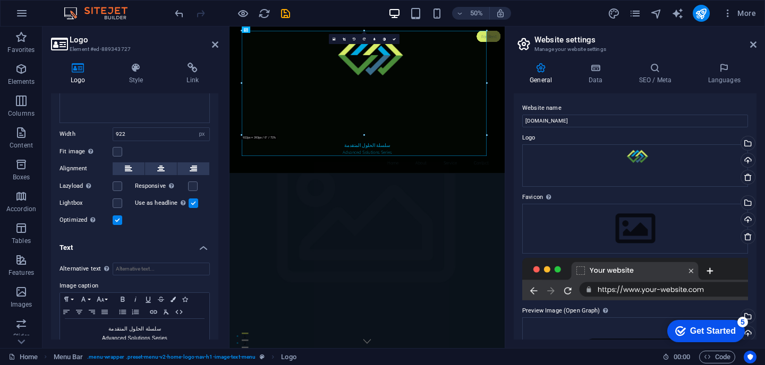
click at [114, 218] on label at bounding box center [118, 221] width 10 height 10
click at [0, 0] on input "Optimized Images are compressed to improve page speed." at bounding box center [0, 0] width 0 height 0
click at [115, 218] on label at bounding box center [118, 221] width 10 height 10
click at [0, 0] on input "Optimized Images are compressed to improve page speed." at bounding box center [0, 0] width 0 height 0
click at [93, 339] on p "Advanced Solutions Series" at bounding box center [134, 339] width 139 height 10
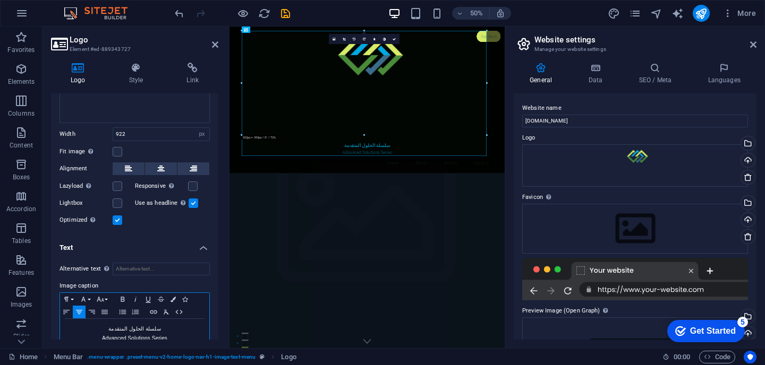
click at [122, 322] on div "سلسلة الحلول المتقدمة Advanced Solutions Series" at bounding box center [134, 335] width 149 height 32
click at [122, 334] on p "Advanced Solutions Series" at bounding box center [134, 339] width 139 height 10
click at [107, 300] on button "Font Size" at bounding box center [102, 299] width 17 height 13
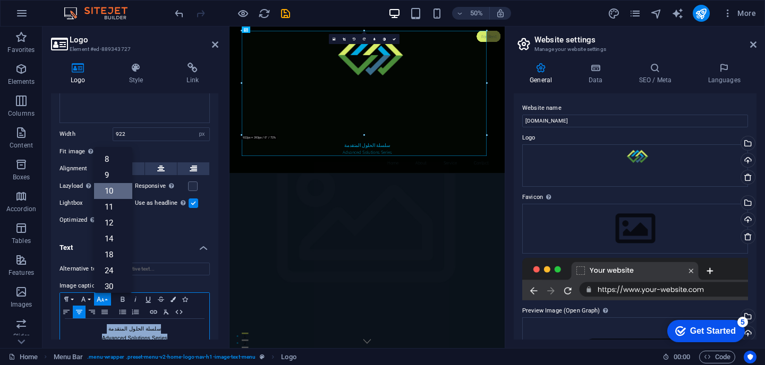
scroll to position [44, 0]
click at [110, 267] on link "48" at bounding box center [113, 275] width 38 height 16
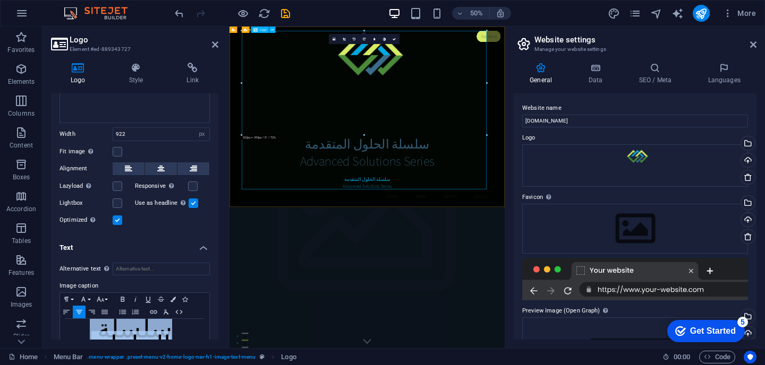
click at [509, 331] on div "سلسلة الحلول المتقدمة Advanced Solutions Series سلسلة الحلول المتقدمة Advanced …" at bounding box center [504, 193] width 501 height 317
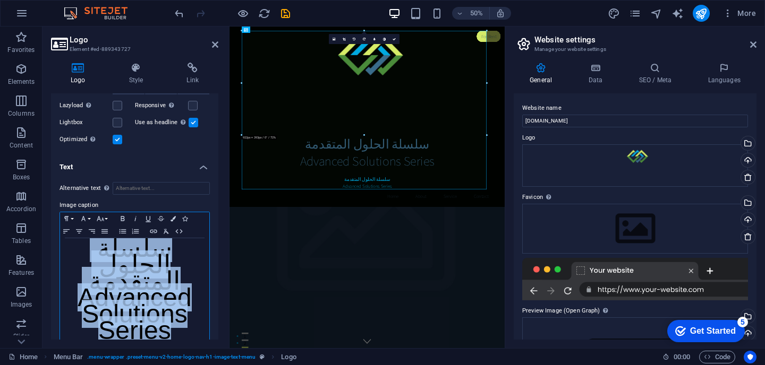
click at [129, 295] on span "Advanced Solutions Series" at bounding box center [135, 314] width 114 height 61
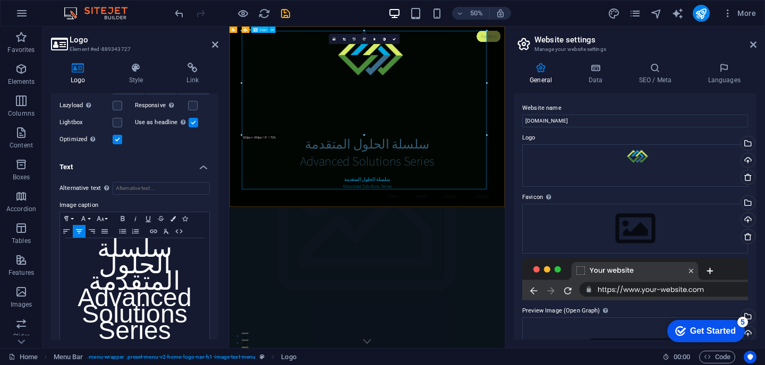
click at [486, 333] on div "سلسلة الحلول المتقدمة Advanced Solutions Series سلسلة الحلول المتقدمة Advanced …" at bounding box center [504, 193] width 501 height 317
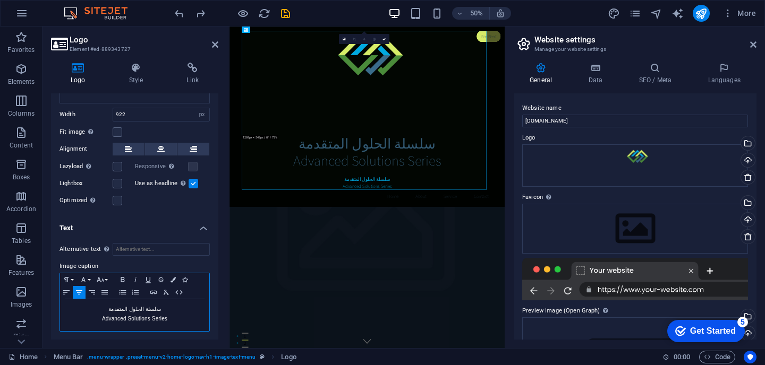
click at [140, 315] on p "Advanced Solutions Series" at bounding box center [134, 319] width 139 height 10
copy div "سلسلة الحلول المتقدمة Advanced Solutions Series"
click at [196, 184] on label at bounding box center [193, 184] width 10 height 10
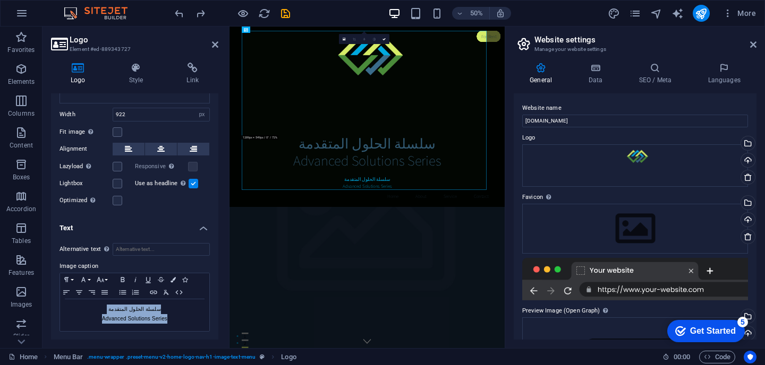
click at [0, 0] on input "Use as headline The image will be wrapped in an H1 headline tag. Useful for giv…" at bounding box center [0, 0] width 0 height 0
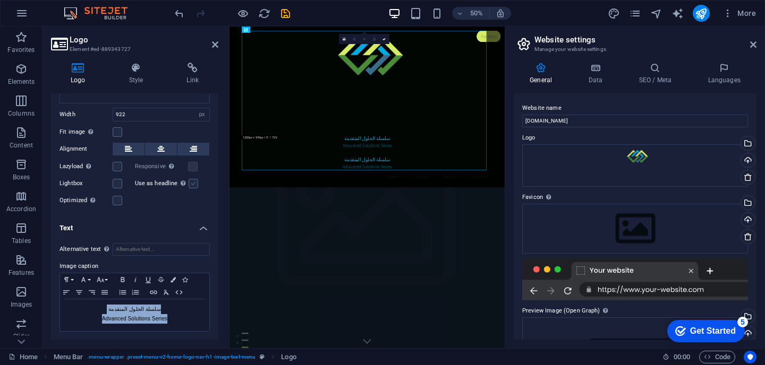
click at [193, 187] on label at bounding box center [193, 184] width 10 height 10
click at [0, 0] on input "Use as headline The image will be wrapped in an H1 headline tag. Useful for giv…" at bounding box center [0, 0] width 0 height 0
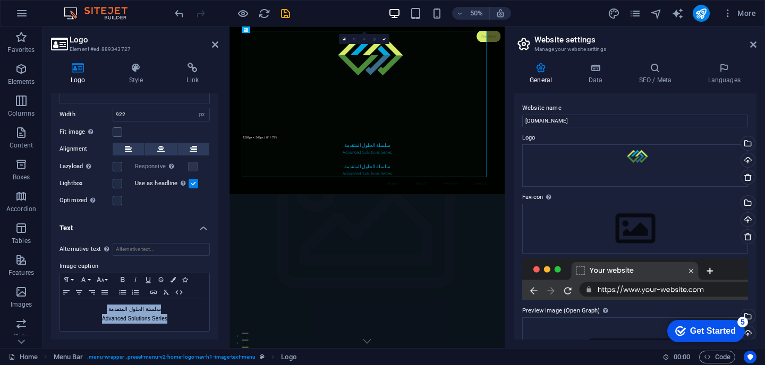
click at [193, 187] on label at bounding box center [193, 184] width 10 height 10
click at [0, 0] on input "Use as headline The image will be wrapped in an H1 headline tag. Useful for giv…" at bounding box center [0, 0] width 0 height 0
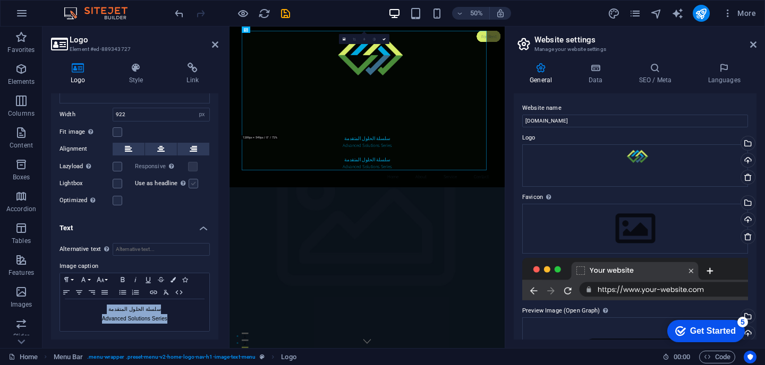
click at [193, 187] on label at bounding box center [193, 184] width 10 height 10
click at [0, 0] on input "Use as headline The image will be wrapped in an H1 headline tag. Useful for giv…" at bounding box center [0, 0] width 0 height 0
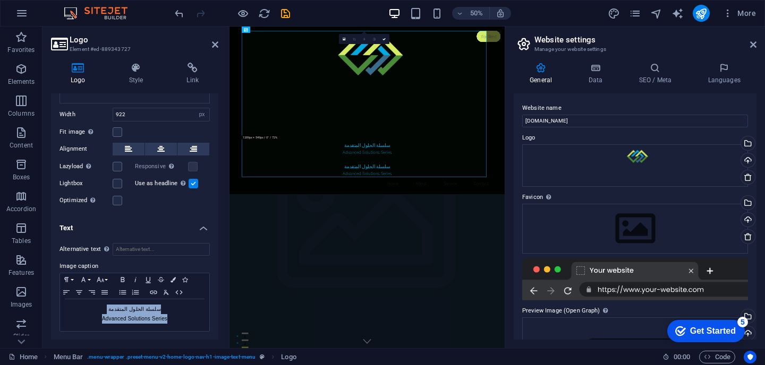
click at [193, 187] on label at bounding box center [193, 184] width 10 height 10
click at [0, 0] on input "Use as headline The image will be wrapped in an H1 headline tag. Useful for giv…" at bounding box center [0, 0] width 0 height 0
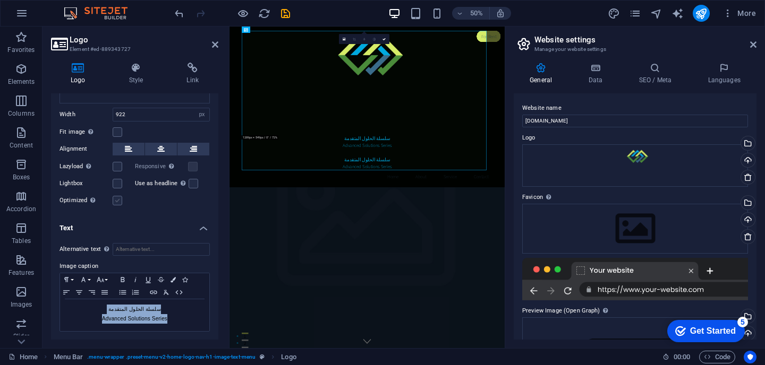
click at [121, 198] on label at bounding box center [118, 201] width 10 height 10
click at [0, 0] on input "Optimized Images are compressed to improve page speed." at bounding box center [0, 0] width 0 height 0
click at [119, 199] on label at bounding box center [118, 201] width 10 height 10
click at [0, 0] on input "Optimized Images are compressed to improve page speed." at bounding box center [0, 0] width 0 height 0
click at [119, 199] on label at bounding box center [118, 201] width 10 height 10
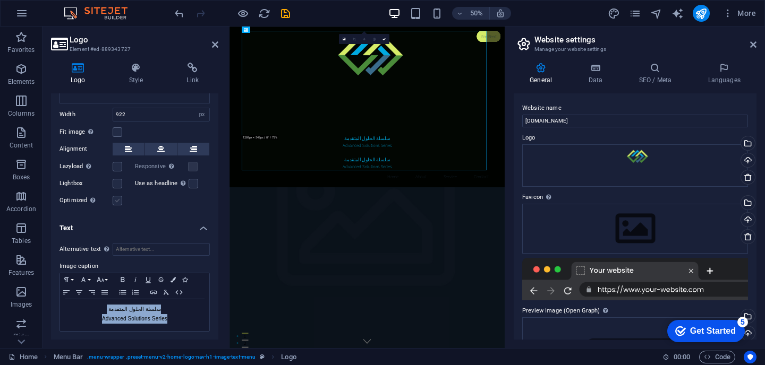
click at [0, 0] on input "Optimized Images are compressed to improve page speed." at bounding box center [0, 0] width 0 height 0
click at [119, 199] on label at bounding box center [118, 201] width 10 height 10
click at [0, 0] on input "Optimized Images are compressed to improve page speed." at bounding box center [0, 0] width 0 height 0
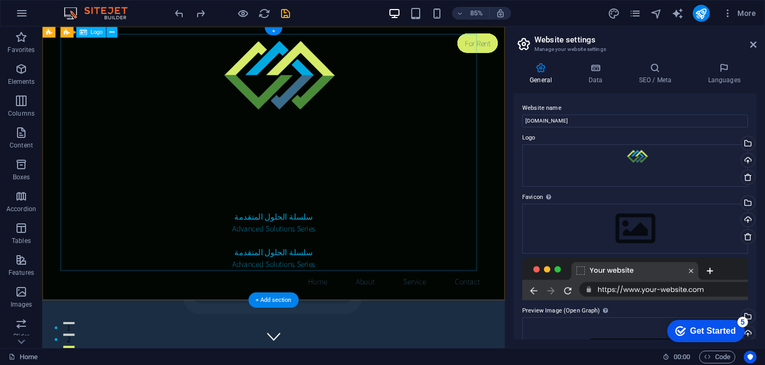
click at [285, 288] on div "سلسلة الحلول المتقدمة Advanced Solutions Series سلسلة الحلول المتقدمة Advanced …" at bounding box center [314, 174] width 501 height 279
select select "px"
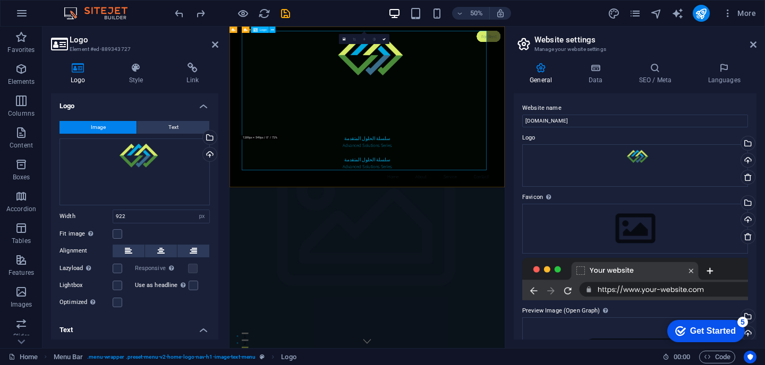
click at [517, 230] on div "سلسلة الحلول المتقدمة Advanced Solutions Series سلسلة الحلول المتقدمة Advanced …" at bounding box center [504, 174] width 501 height 279
click at [494, 252] on div "سلسلة الحلول المتقدمة Advanced Solutions Series سلسلة الحلول المتقدمة Advanced …" at bounding box center [504, 174] width 501 height 279
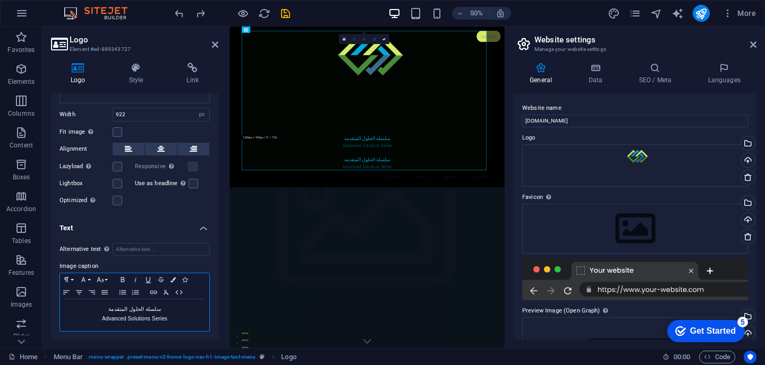
click at [140, 308] on p "سلسلة الحلول المتقدمة" at bounding box center [134, 310] width 139 height 10
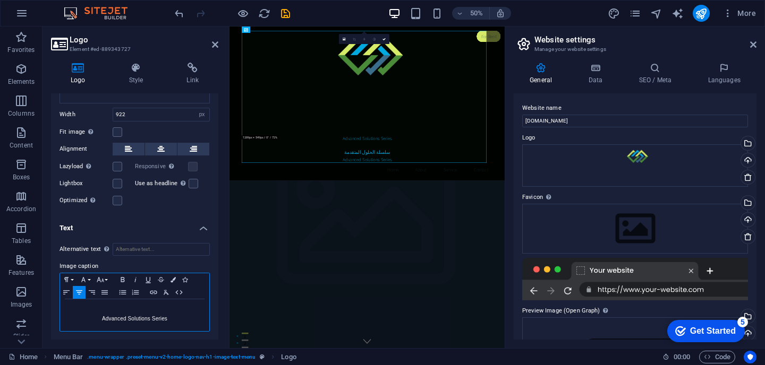
click at [136, 320] on p "Advanced Solutions Series" at bounding box center [134, 319] width 139 height 10
click at [496, 292] on div "ة سلسلة الحلول المتقدمة Advanced Solutions Series" at bounding box center [504, 167] width 501 height 264
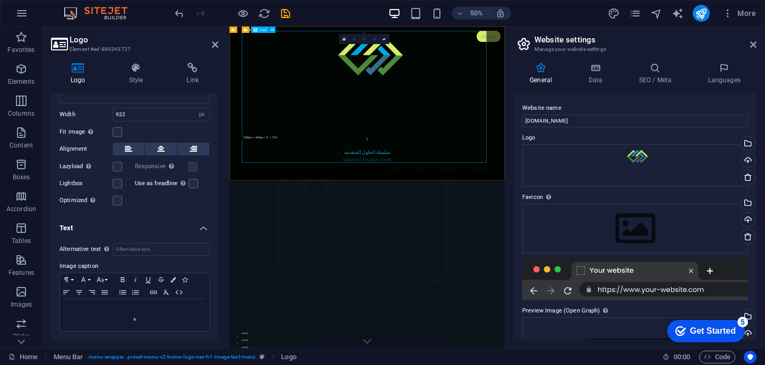
click at [496, 292] on div "ة سلسلة الحلول المتقدمة Advanced Solutions Series" at bounding box center [504, 167] width 501 height 264
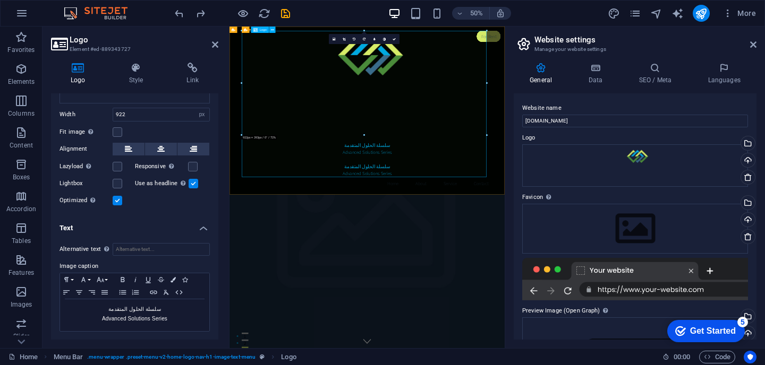
type input "895"
select select "DISABLED_OPTION_VALUE"
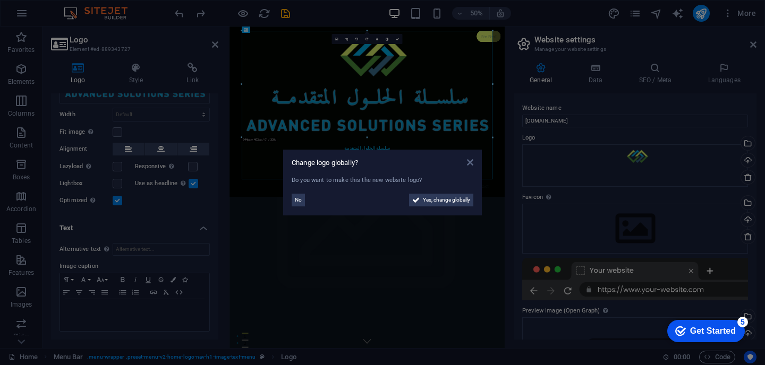
click at [470, 164] on icon at bounding box center [470, 162] width 6 height 8
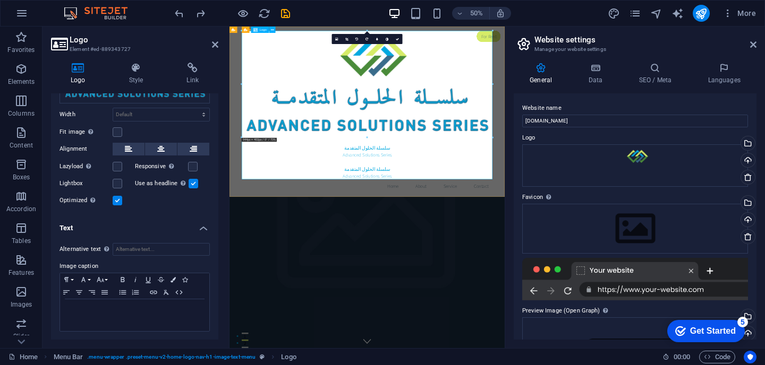
click at [510, 306] on div "سلسلة الحلول المتقدمة Advanced Solutions Series سلسلة الحلول المتقدمة Advanced …" at bounding box center [504, 183] width 501 height 297
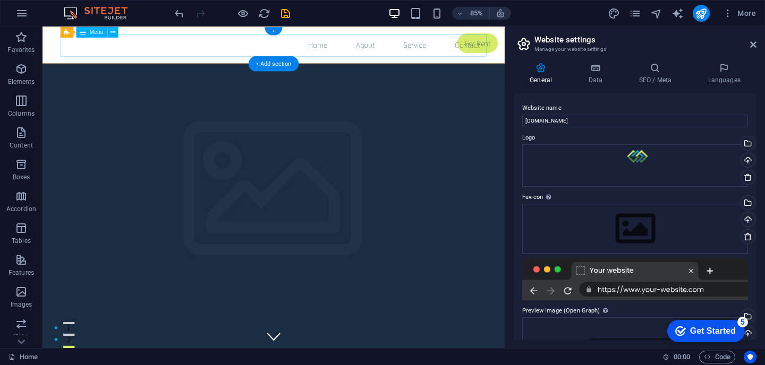
click at [180, 51] on nav "Home About Service Contact" at bounding box center [314, 48] width 501 height 27
select select
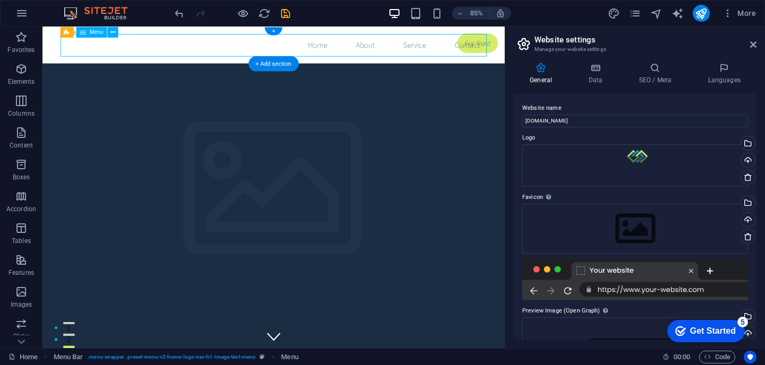
select select
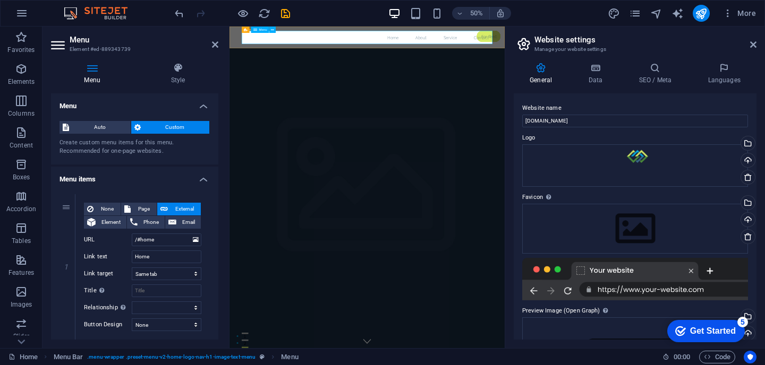
click at [345, 47] on nav "Home About Service Contact" at bounding box center [504, 48] width 501 height 27
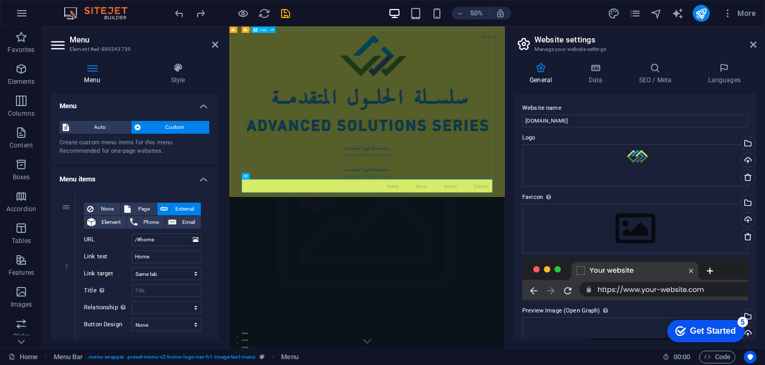
click at [613, 287] on div "سلسلة الحلول المتقدمة Advanced Solutions Series سلسلة الحلول المتقدمة Advanced …" at bounding box center [504, 183] width 501 height 297
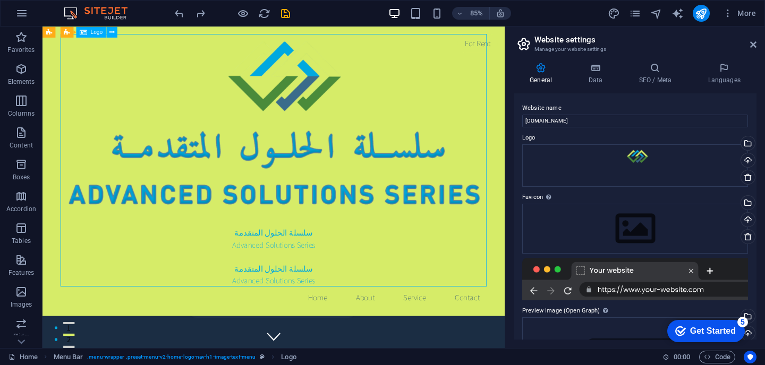
click at [326, 299] on div "سلسلة الحلول المتقدمة Advanced Solutions Series سلسلة الحلول المتقدمة Advanced …" at bounding box center [314, 183] width 501 height 297
click at [279, 305] on div "سلسلة الحلول المتقدمة Advanced Solutions Series سلسلة الحلول المتقدمة Advanced …" at bounding box center [314, 183] width 501 height 297
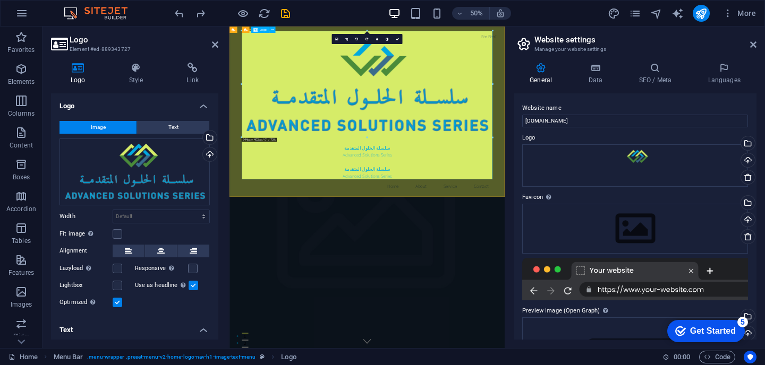
click at [535, 324] on div "سلسلة الحلول المتقدمة Advanced Solutions Series سلسلة الحلول المتقدمة Advanced …" at bounding box center [504, 183] width 501 height 297
click at [483, 299] on div "سلسلة الحلول المتقدمة Advanced Solutions Series سلسلة الحلول المتقدمة Advanced …" at bounding box center [504, 183] width 501 height 297
click at [462, 176] on div "سلسلة الحلول المتقدمة Advanced Solutions Series سلسلة الحلول المتقدمة Advanced …" at bounding box center [504, 183] width 501 height 297
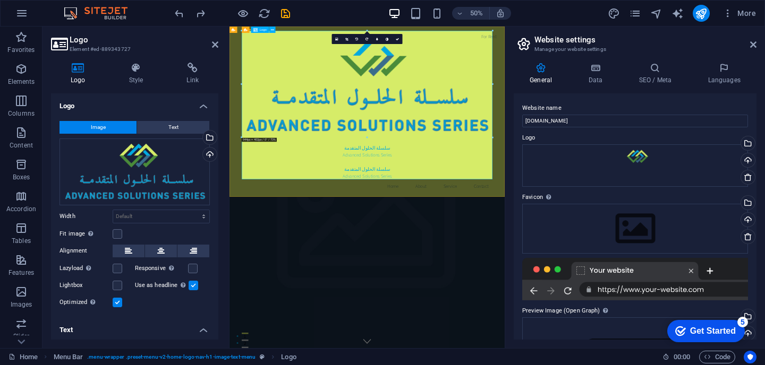
click at [462, 176] on div "سلسلة الحلول المتقدمة Advanced Solutions Series سلسلة الحلول المتقدمة Advanced …" at bounding box center [504, 183] width 501 height 297
click at [410, 228] on div "سلسلة الحلول المتقدمة Advanced Solutions Series سلسلة الحلول المتقدمة Advanced …" at bounding box center [504, 183] width 501 height 297
click at [357, 38] on icon at bounding box center [356, 39] width 3 height 3
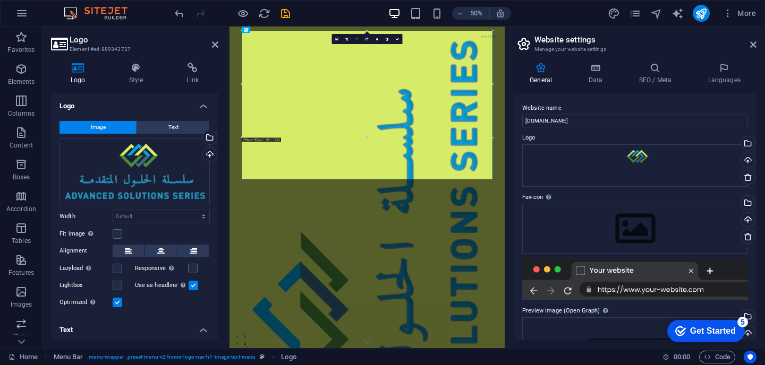
click at [357, 40] on icon at bounding box center [356, 39] width 3 height 3
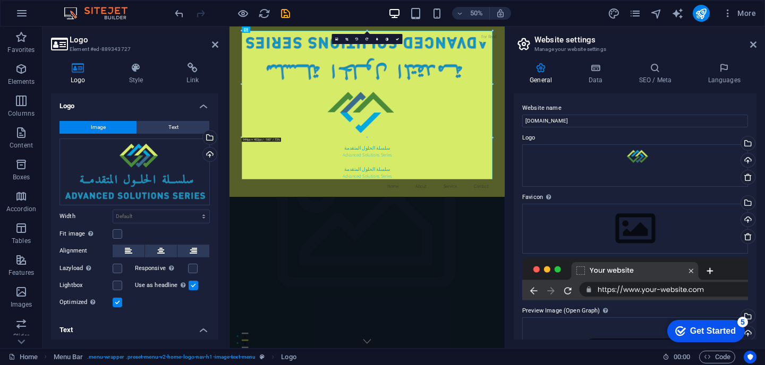
click at [357, 40] on icon at bounding box center [356, 39] width 3 height 3
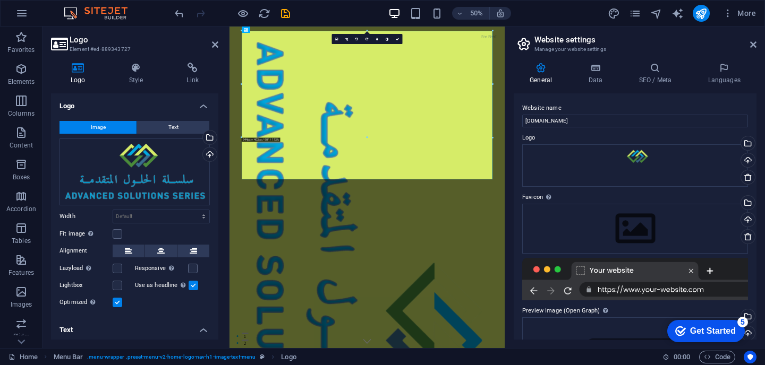
click at [357, 40] on icon at bounding box center [356, 39] width 3 height 3
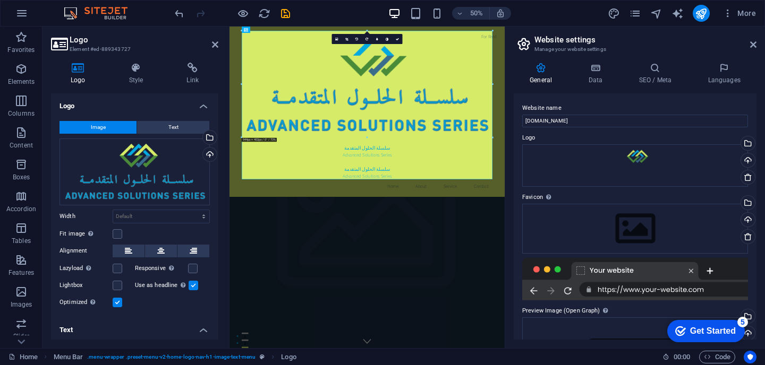
click at [357, 40] on icon at bounding box center [356, 39] width 3 height 3
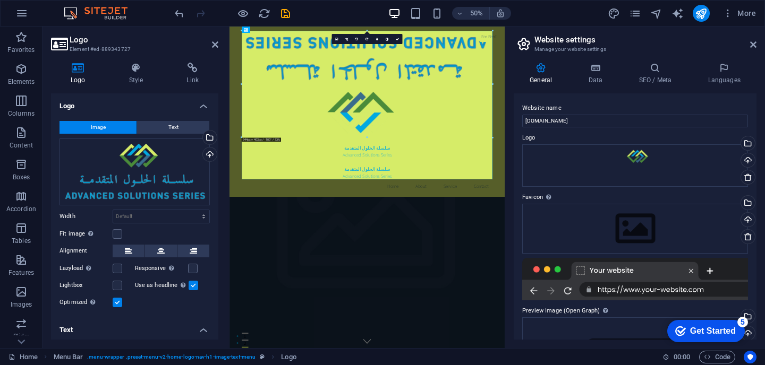
click at [357, 40] on icon at bounding box center [356, 39] width 3 height 3
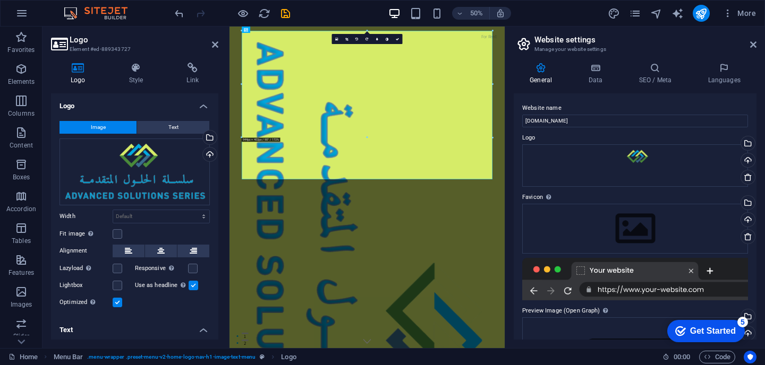
click at [357, 40] on icon at bounding box center [356, 39] width 3 height 3
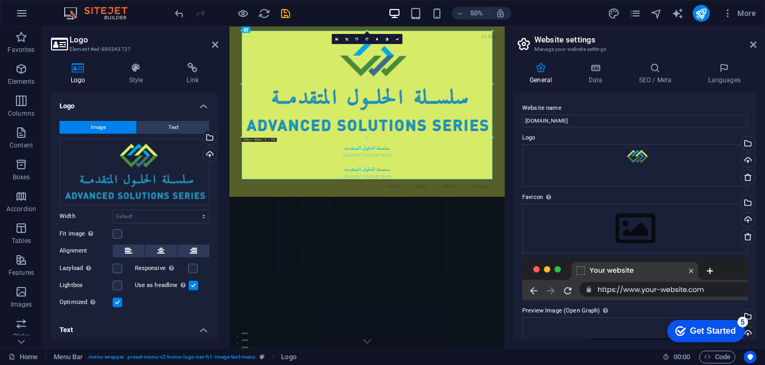
click at [357, 40] on icon at bounding box center [356, 39] width 3 height 3
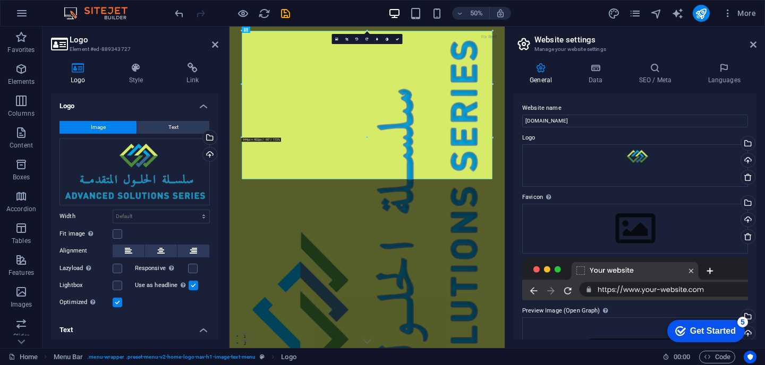
click at [357, 40] on icon at bounding box center [356, 39] width 3 height 3
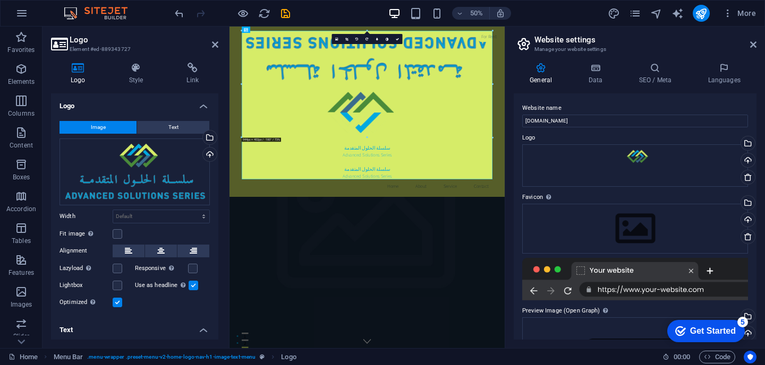
click at [357, 40] on icon at bounding box center [356, 39] width 3 height 3
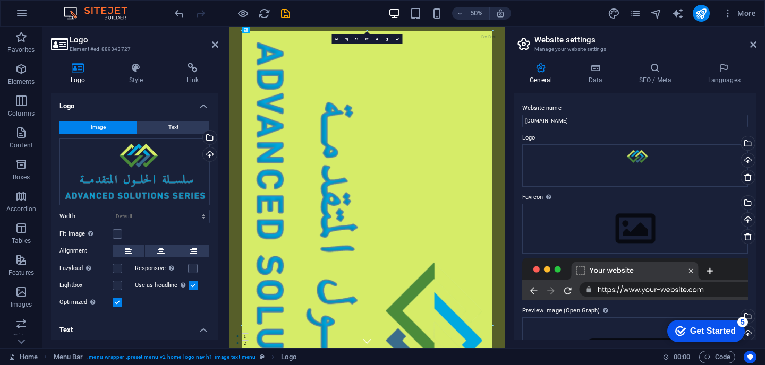
click at [357, 40] on icon at bounding box center [356, 39] width 3 height 3
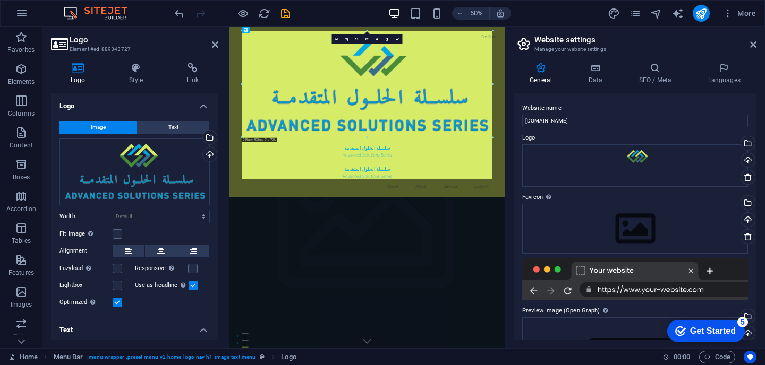
click at [357, 40] on icon at bounding box center [356, 39] width 3 height 3
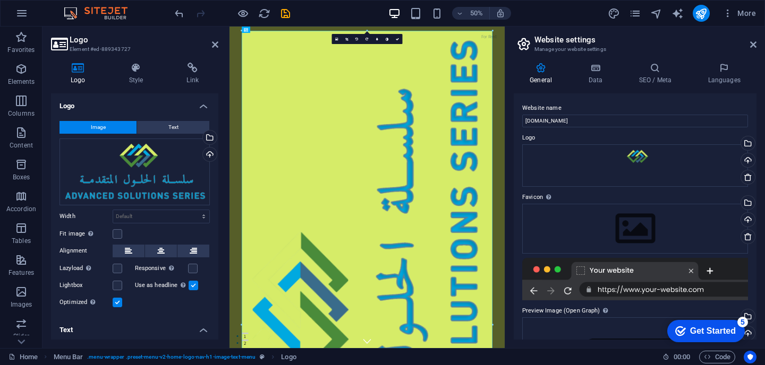
click at [357, 40] on icon at bounding box center [356, 39] width 3 height 3
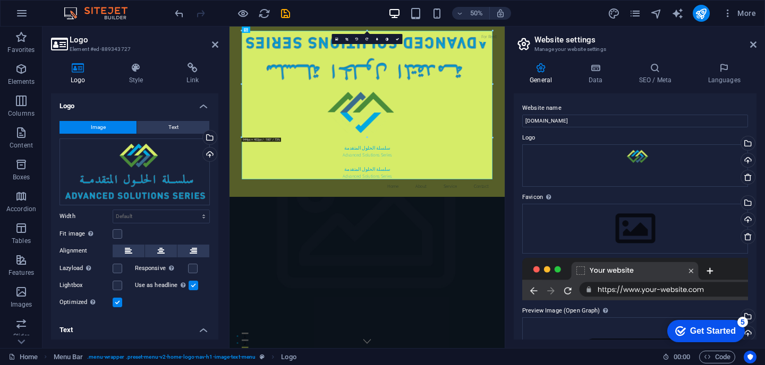
click at [357, 40] on icon at bounding box center [356, 39] width 3 height 3
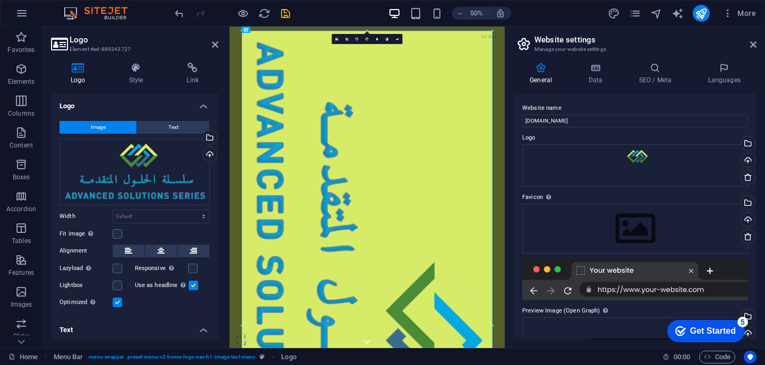
click at [357, 40] on icon at bounding box center [356, 39] width 3 height 3
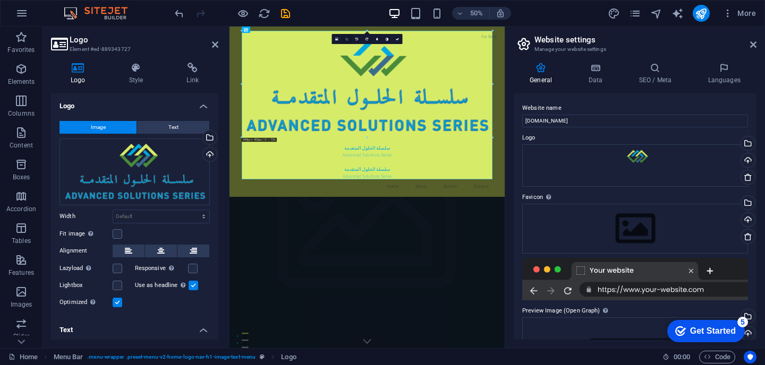
click at [348, 39] on icon at bounding box center [346, 39] width 3 height 3
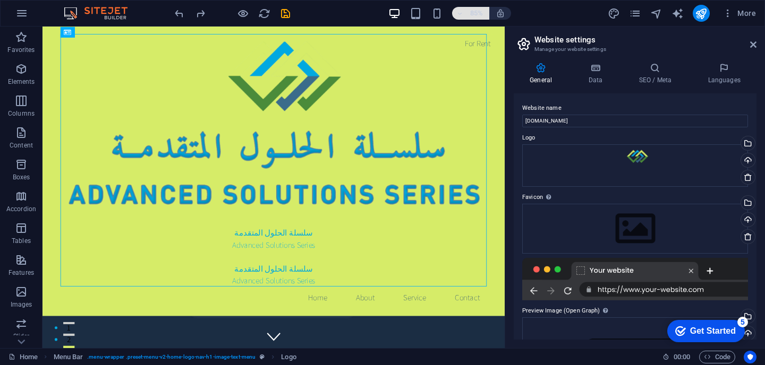
click at [475, 14] on h6 "85%" at bounding box center [476, 13] width 17 height 13
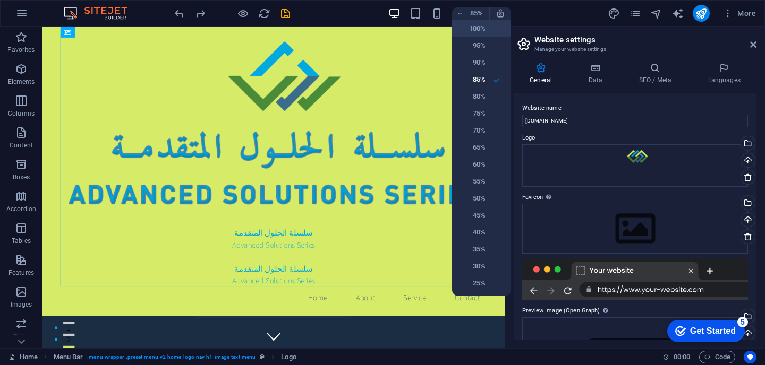
click at [484, 25] on h6 "100%" at bounding box center [471, 28] width 27 height 13
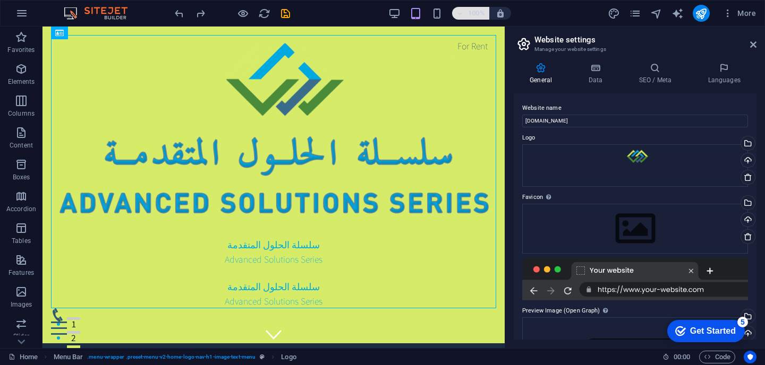
click at [477, 15] on h6 "100%" at bounding box center [476, 13] width 17 height 13
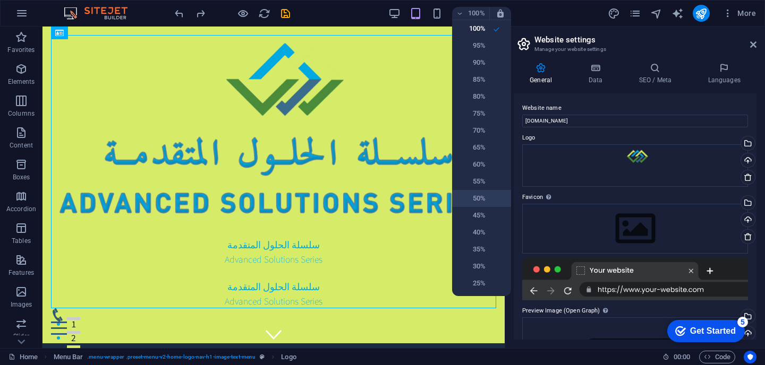
click at [481, 200] on h6 "50%" at bounding box center [471, 198] width 27 height 13
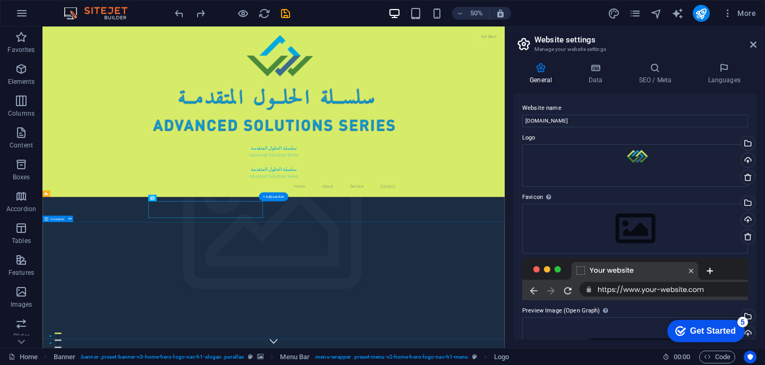
click at [521, 98] on div "سلسلة الحلول المتقدمة Advanced Solutions Series سلسلة الحلول المتقدمة Advanced …" at bounding box center [504, 183] width 501 height 297
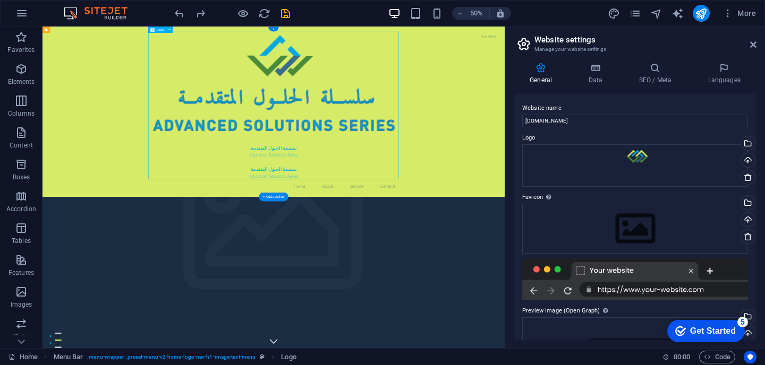
click at [521, 98] on div "سلسلة الحلول المتقدمة Advanced Solutions Series سلسلة الحلول المتقدمة Advanced …" at bounding box center [504, 183] width 501 height 297
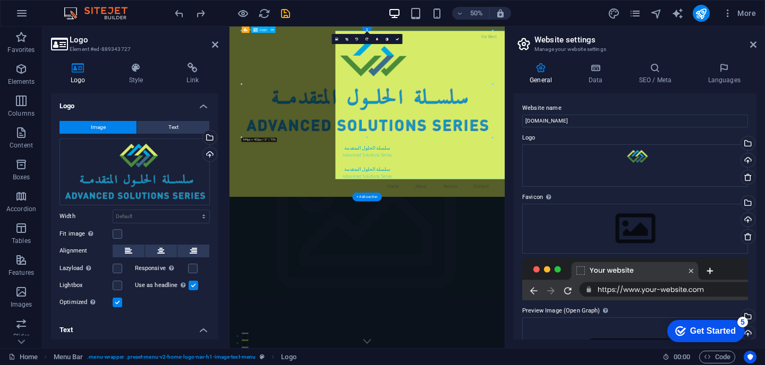
click at [334, 98] on div "سلسلة الحلول المتقدمة Advanced Solutions Series سلسلة الحلول المتقدمة Advanced …" at bounding box center [504, 183] width 501 height 297
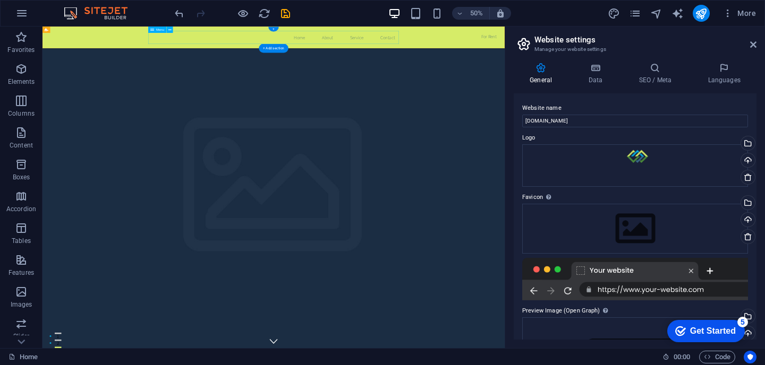
click at [485, 52] on nav "Home About Service Contact" at bounding box center [504, 48] width 501 height 27
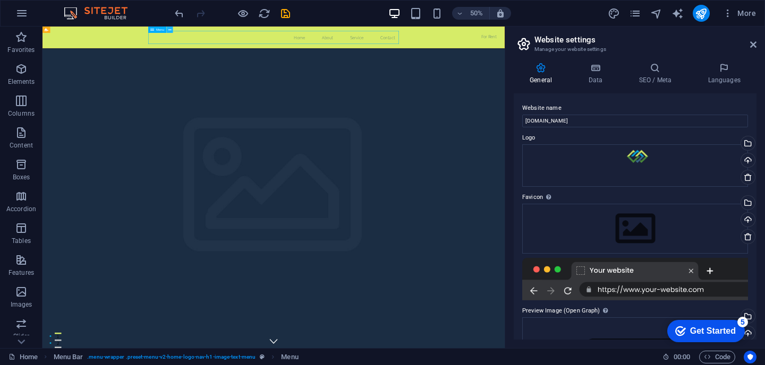
click at [169, 30] on icon at bounding box center [169, 30] width 3 height 6
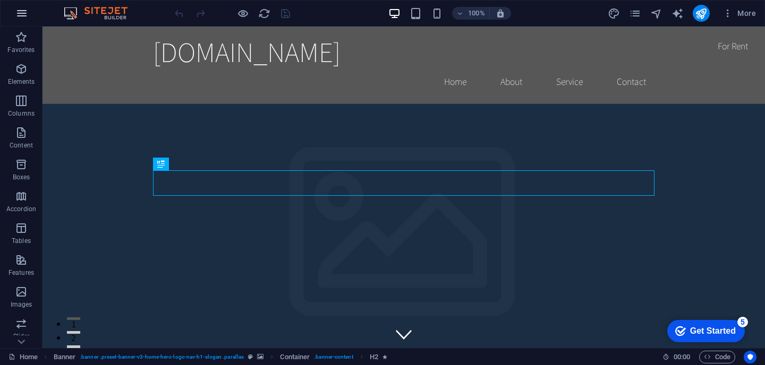
click at [21, 14] on icon "button" at bounding box center [21, 13] width 13 height 13
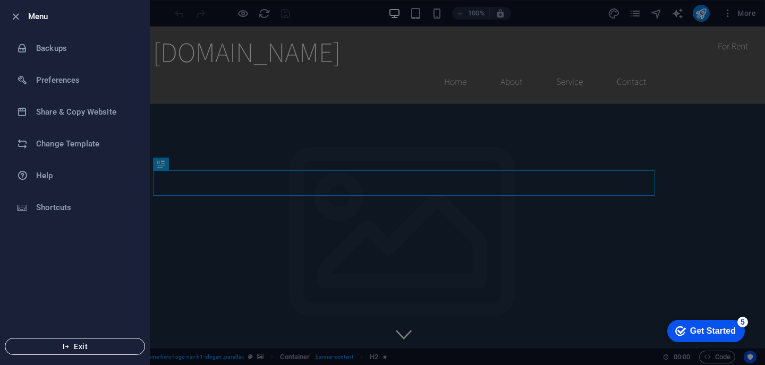
click at [88, 346] on span "Exit" at bounding box center [75, 346] width 122 height 8
